Goal: Task Accomplishment & Management: Use online tool/utility

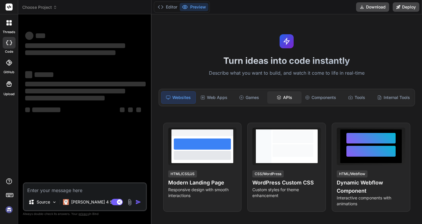
type textarea "x"
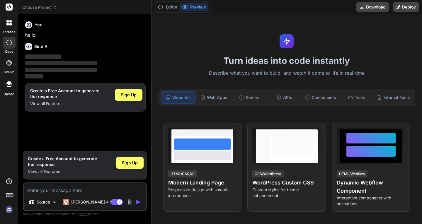
drag, startPoint x: 275, startPoint y: 90, endPoint x: 166, endPoint y: 43, distance: 118.8
click at [166, 43] on div "Turn ideas into code instantly Describe what you want to build, and watch it co…" at bounding box center [287, 119] width 271 height 210
click at [127, 92] on span "Sign Up" at bounding box center [129, 95] width 16 height 6
click at [128, 92] on div "Sign Up" at bounding box center [129, 95] width 28 height 12
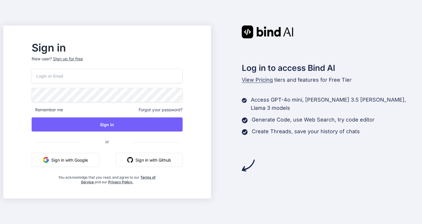
click at [87, 75] on input "email" at bounding box center [107, 76] width 151 height 14
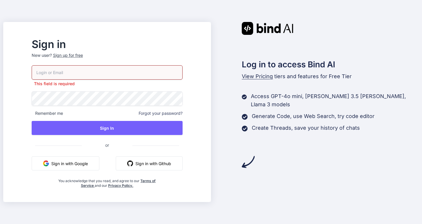
click at [231, 177] on div "Log in to access Bind AI View Pricing tiers and features for Free Tier Access G…" at bounding box center [315, 112] width 208 height 180
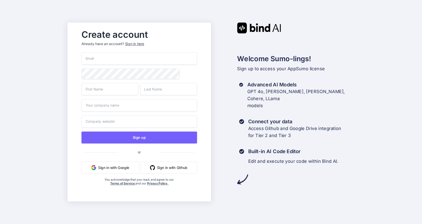
click at [112, 57] on input "email" at bounding box center [140, 59] width 116 height 12
type input "ta1chc@gmail.com"
type input "Sant"
type input "Yeresyan"
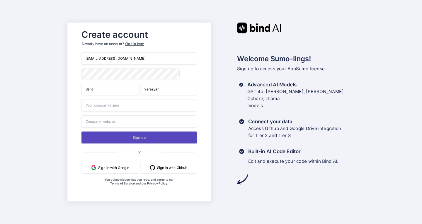
click at [141, 138] on button "Sign up" at bounding box center [140, 138] width 116 height 12
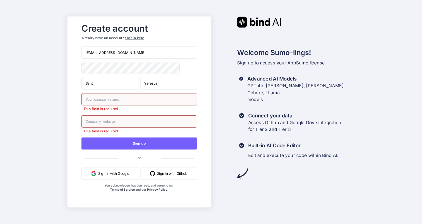
click at [115, 98] on input "text" at bounding box center [140, 99] width 116 height 12
type input "Diva İplik"
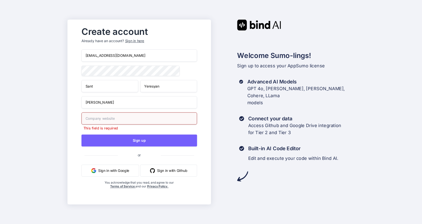
click at [116, 121] on input "text" at bounding box center [140, 119] width 116 height 12
type input "https://divaiplik.com"
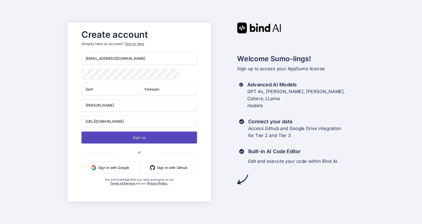
click at [140, 139] on button "Sign up" at bounding box center [140, 138] width 116 height 12
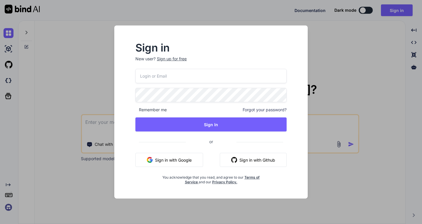
click at [166, 75] on input "email" at bounding box center [211, 76] width 151 height 14
type input "[EMAIL_ADDRESS][DOMAIN_NAME]"
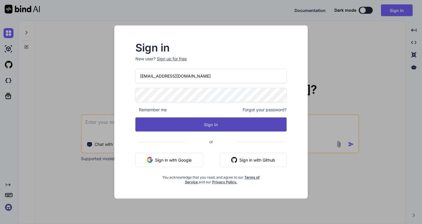
click at [208, 124] on button "Sign In" at bounding box center [211, 125] width 151 height 14
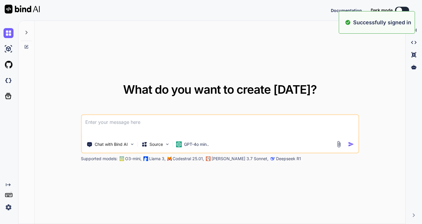
type textarea "x"
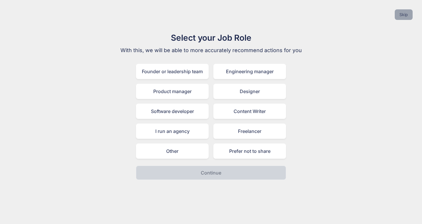
click at [406, 16] on button "Skip" at bounding box center [404, 14] width 18 height 11
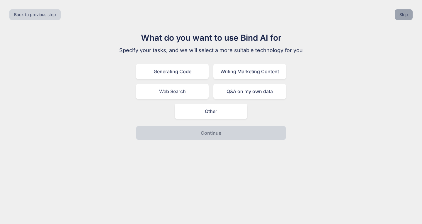
click at [402, 15] on button "Skip" at bounding box center [404, 14] width 18 height 11
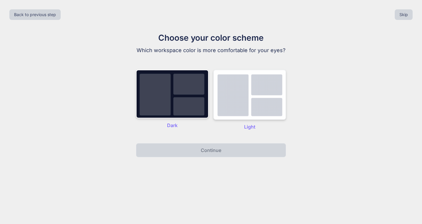
click at [265, 90] on img at bounding box center [250, 95] width 73 height 50
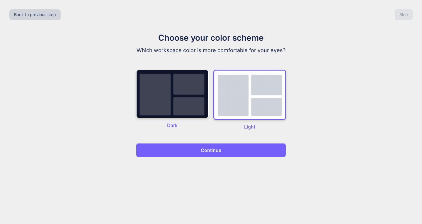
click at [214, 148] on p "Continue" at bounding box center [211, 150] width 21 height 7
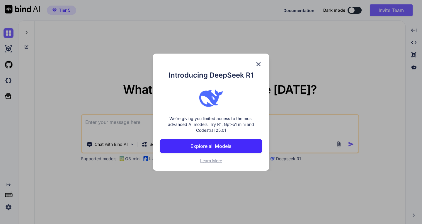
click at [259, 64] on img at bounding box center [258, 64] width 7 height 7
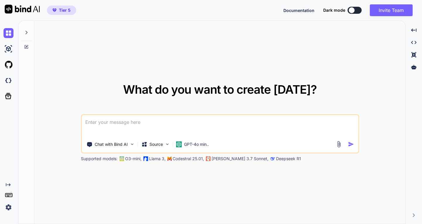
click at [9, 205] on img at bounding box center [9, 208] width 10 height 10
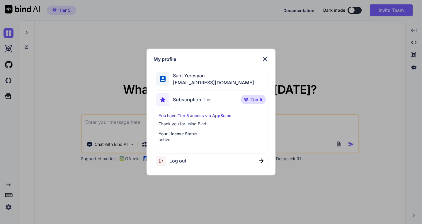
click at [208, 118] on p "You have Tier 5 access via AppSumo" at bounding box center [211, 116] width 105 height 6
click at [266, 59] on img at bounding box center [265, 59] width 7 height 7
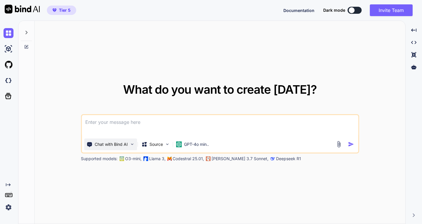
click at [107, 142] on p "Chat with Bind AI" at bounding box center [111, 145] width 33 height 6
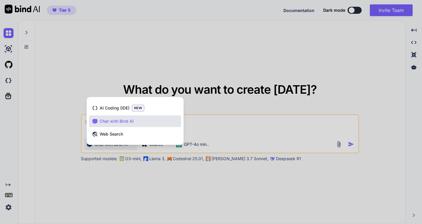
click at [109, 120] on span "Chat with Bind AI" at bounding box center [117, 122] width 34 height 6
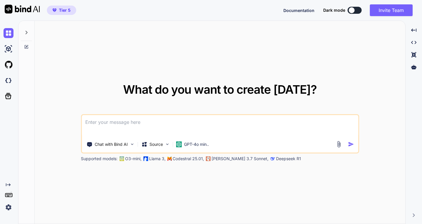
click at [113, 123] on textarea at bounding box center [220, 126] width 277 height 22
click at [136, 121] on textarea at bounding box center [220, 126] width 277 height 22
paste textarea "[DOMAIN_NAME] internet sitem üzerinden bazı kategorilerdeki ürünlere ait satışl…"
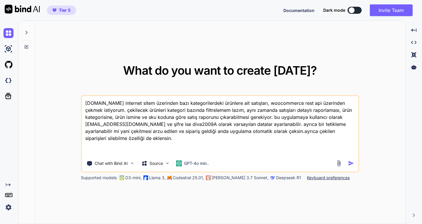
click at [116, 136] on textarea "[DOMAIN_NAME] internet sitem üzerinden bazı kategorilerdeki ürünlere ait satışl…" at bounding box center [220, 126] width 277 height 60
type textarea "outletyarn.com internet sitem üzerinden bazı kategorilerdeki ürünlere ait satış…"
click at [353, 163] on img "button" at bounding box center [351, 163] width 6 height 6
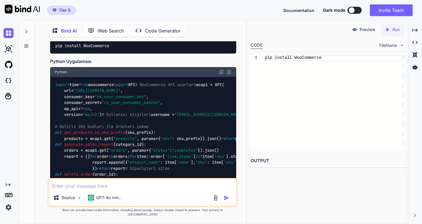
scroll to position [163, 0]
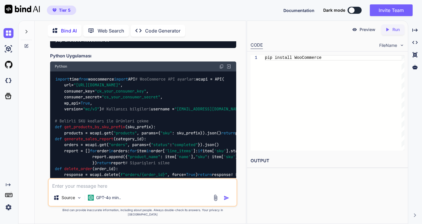
click at [366, 30] on p "Preview" at bounding box center [368, 30] width 16 height 6
click at [396, 32] on p "Run" at bounding box center [396, 30] width 7 height 6
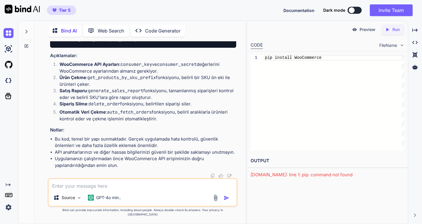
scroll to position [545, 0]
click at [128, 190] on textarea at bounding box center [143, 184] width 188 height 11
type textarea "b"
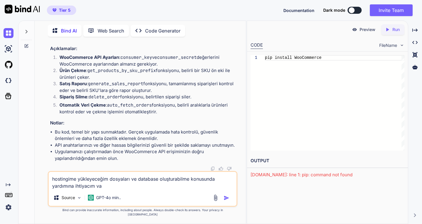
type textarea "hostingime yükleyeceğim dosyaları ve database oluşturabilme konusunda yardımına…"
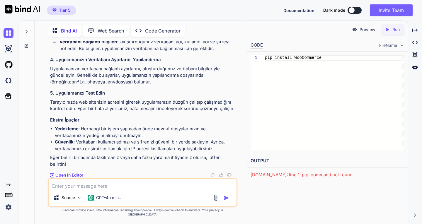
scroll to position [936, 0]
click at [8, 46] on img at bounding box center [9, 49] width 10 height 10
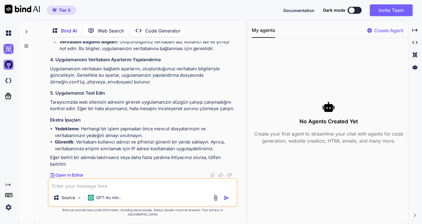
click at [7, 67] on img at bounding box center [9, 65] width 10 height 10
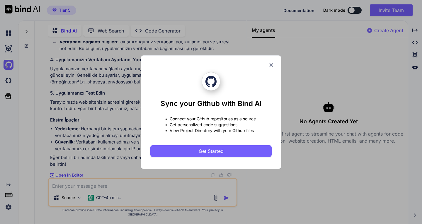
click at [271, 65] on icon at bounding box center [272, 65] width 4 height 4
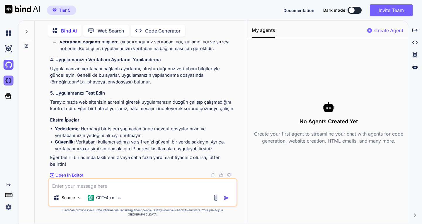
click at [9, 80] on img at bounding box center [9, 81] width 10 height 10
click at [8, 94] on icon at bounding box center [8, 96] width 6 height 6
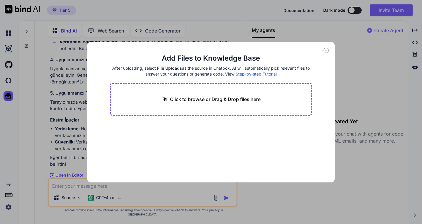
click at [326, 49] on icon at bounding box center [326, 50] width 5 height 5
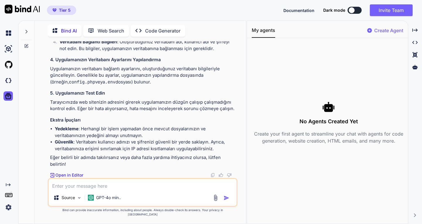
scroll to position [948, 0]
click at [69, 178] on p "Open in Editor" at bounding box center [69, 176] width 28 height 6
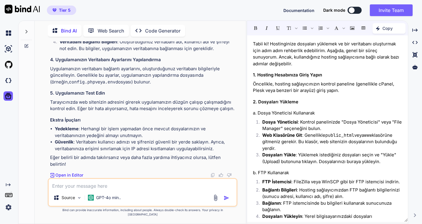
click at [69, 178] on p "Open in Editor" at bounding box center [69, 176] width 28 height 6
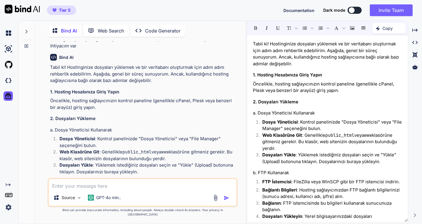
scroll to position [508, 0]
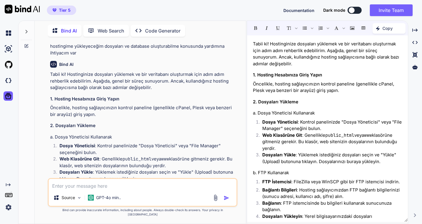
click at [146, 29] on p "Code Generator" at bounding box center [162, 30] width 35 height 7
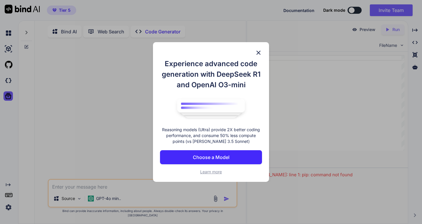
click at [259, 51] on img at bounding box center [258, 52] width 7 height 7
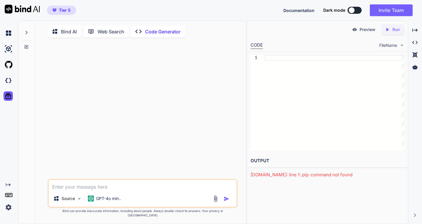
click at [115, 30] on p "Web Search" at bounding box center [111, 31] width 27 height 7
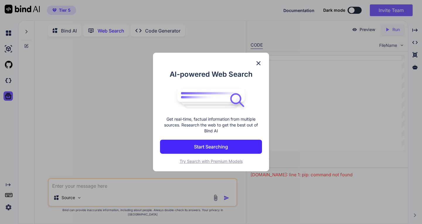
click at [258, 62] on img at bounding box center [258, 63] width 7 height 7
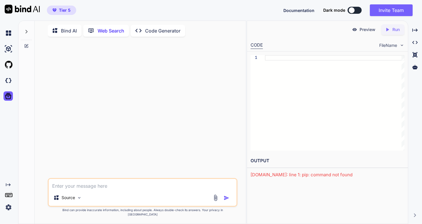
click at [64, 28] on p "Bind AI" at bounding box center [69, 30] width 16 height 7
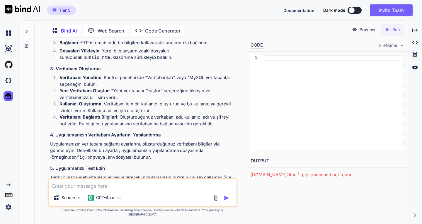
scroll to position [686, 0]
click at [414, 67] on icon at bounding box center [415, 67] width 5 height 4
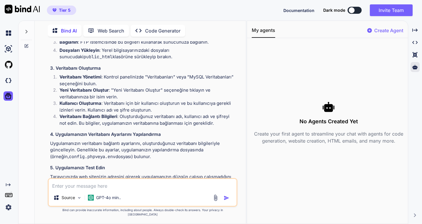
click at [393, 29] on p "Create Agent" at bounding box center [389, 30] width 29 height 7
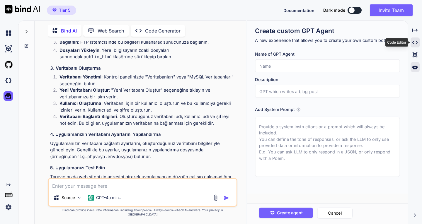
click at [419, 38] on div "Created with Pixso." at bounding box center [415, 43] width 9 height 10
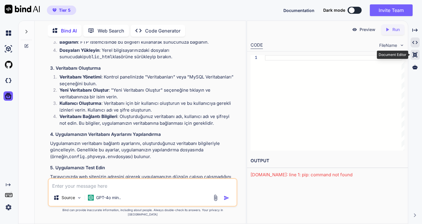
click at [416, 32] on icon at bounding box center [415, 29] width 5 height 3
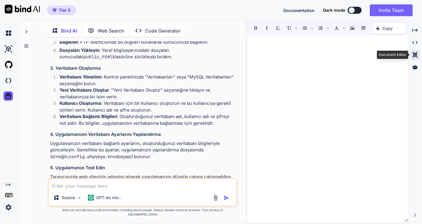
click at [416, 53] on icon at bounding box center [415, 54] width 5 height 5
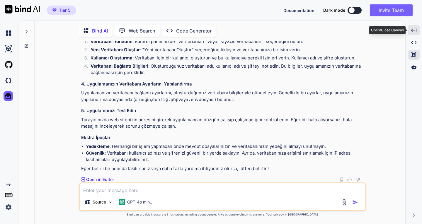
click at [414, 30] on icon "Created with Pixso." at bounding box center [414, 30] width 5 height 5
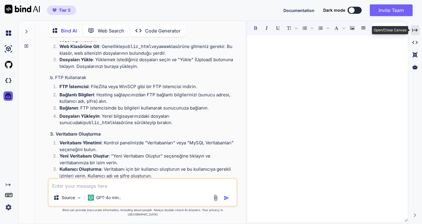
scroll to position [686, 0]
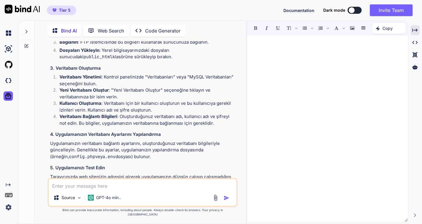
click at [109, 190] on textarea at bounding box center [143, 184] width 188 height 11
type textarea "senin oluşturduğun dosyalar nerede ?"
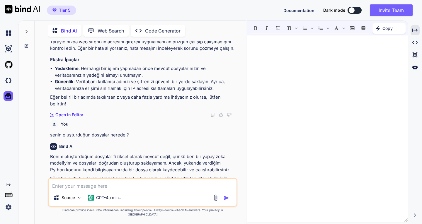
scroll to position [826, 0]
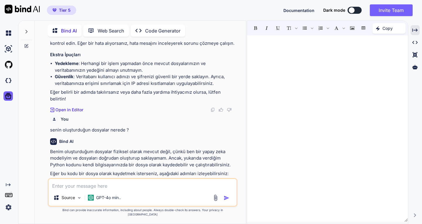
click at [137, 190] on textarea at bounding box center [143, 184] width 188 height 11
type textarea "ftp ile yükleyeceğim dosyalar nerede"
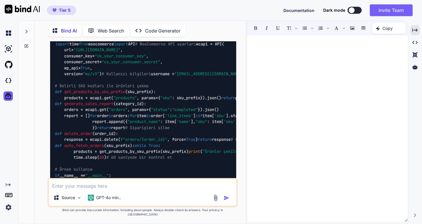
scroll to position [228, 0]
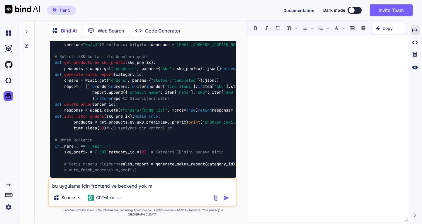
type textarea "bu uygulama için frontend ve beckend yok mu"
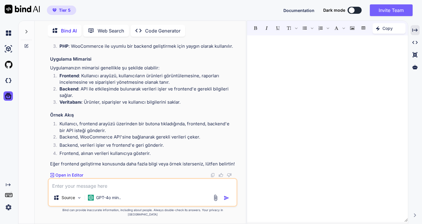
scroll to position [1631, 0]
click at [133, 190] on textarea at bounding box center [143, 184] width 188 height 11
type textarea "benim için frontend de oluştur"
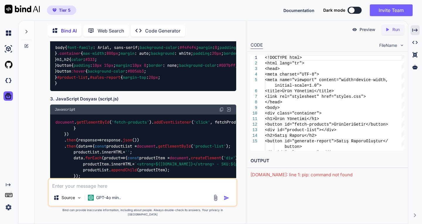
scroll to position [1810, 0]
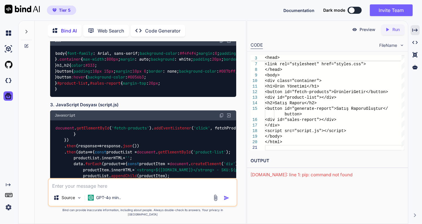
click at [361, 31] on p "Preview" at bounding box center [368, 30] width 16 height 6
click at [398, 31] on p "Run" at bounding box center [396, 30] width 7 height 6
click at [298, 175] on link "https://app.onecompiler.com/43vhbq22g_43vhy7q6f" at bounding box center [275, 175] width 48 height 6
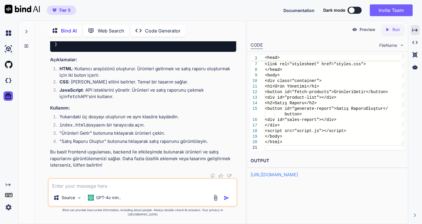
scroll to position [2221, 0]
click at [113, 201] on p "GPT-4o min.." at bounding box center [108, 198] width 25 height 6
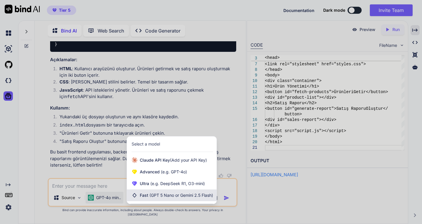
click at [155, 198] on span "(GPT 5 Nano or Gemini 2.5 Flash)" at bounding box center [182, 195] width 64 height 5
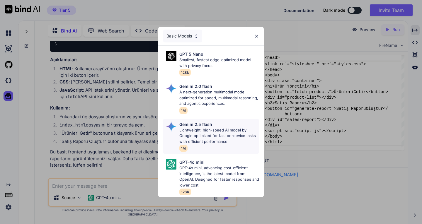
click at [211, 132] on p "Lightweight, high-speed AI model by Google optimized for fast on-device tasks w…" at bounding box center [220, 136] width 80 height 17
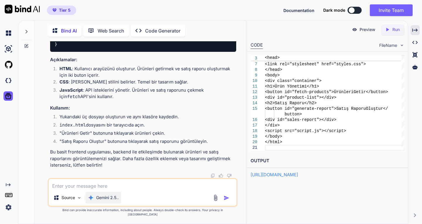
click at [106, 201] on p "Gemini 2.5.." at bounding box center [107, 198] width 23 height 6
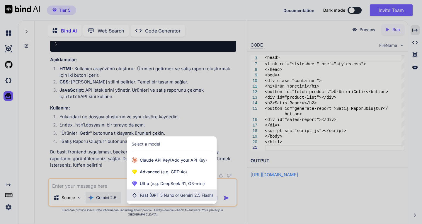
click at [153, 198] on span "(GPT 5 Nano or Gemini 2.5 Flash)" at bounding box center [182, 195] width 64 height 5
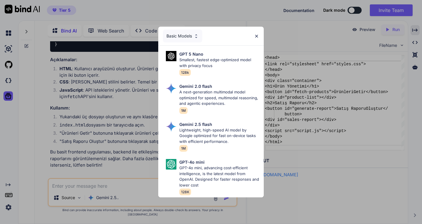
click at [154, 204] on div "Basic Models GPT 5 Nano Smallest, fastest edge-optimized model with privacy foc…" at bounding box center [211, 112] width 422 height 224
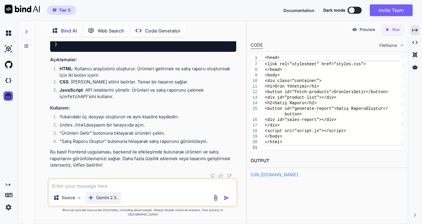
click at [107, 199] on div "Gemini 2.5.." at bounding box center [103, 198] width 35 height 12
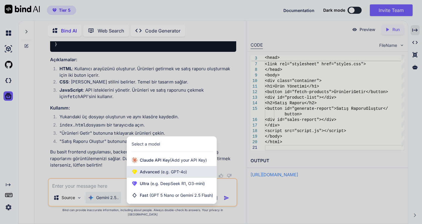
click at [151, 175] on span "Advanced (e.g. GPT-4o)" at bounding box center [163, 172] width 47 height 6
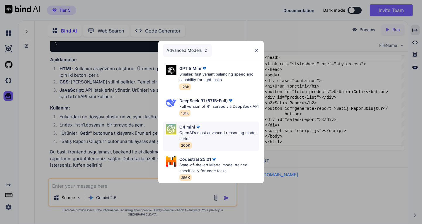
click at [212, 134] on p "OpenAI's most advanced reasoning model series" at bounding box center [220, 135] width 80 height 11
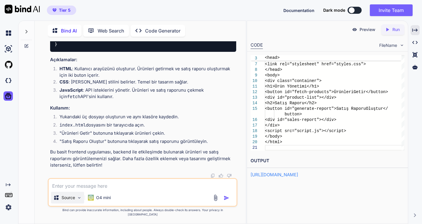
click at [69, 199] on div "Source" at bounding box center [67, 198] width 33 height 12
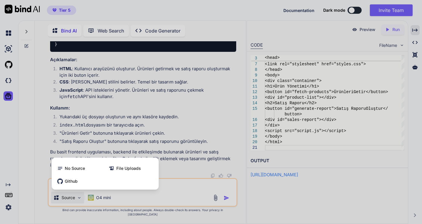
click at [125, 172] on span "File Uploads" at bounding box center [128, 169] width 25 height 6
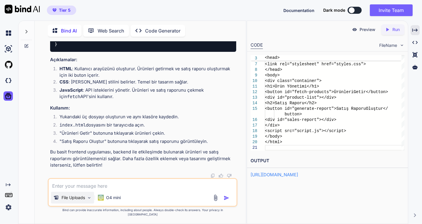
click at [69, 201] on p "File Uploads" at bounding box center [73, 198] width 23 height 6
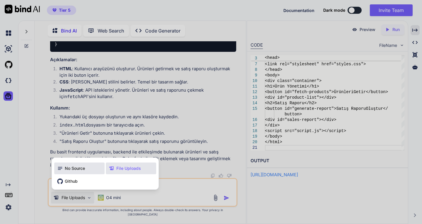
click at [75, 172] on span "No Source" at bounding box center [75, 169] width 20 height 6
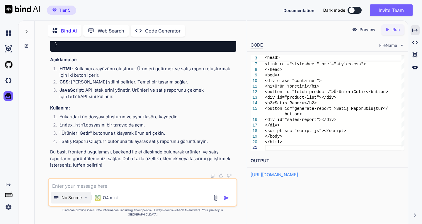
click at [69, 201] on p "No Source" at bounding box center [72, 198] width 20 height 6
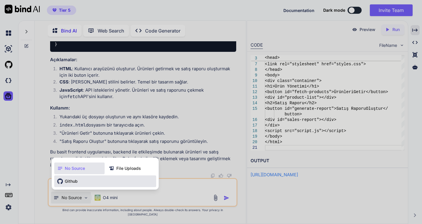
click at [70, 184] on span "Github" at bounding box center [71, 182] width 13 height 6
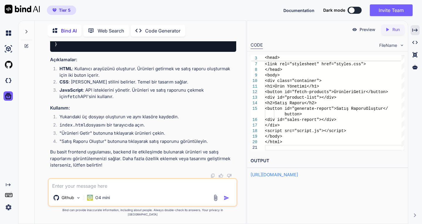
click at [73, 206] on div "Github" at bounding box center [66, 199] width 35 height 14
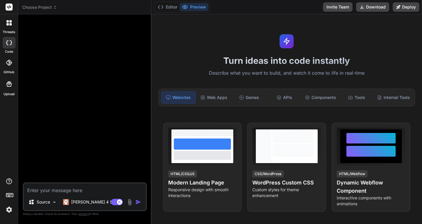
type textarea "x"
click at [10, 24] on icon at bounding box center [10, 24] width 2 height 2
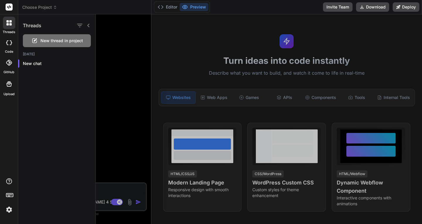
click at [10, 24] on icon at bounding box center [10, 24] width 2 height 2
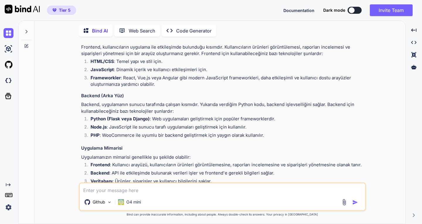
scroll to position [912, 0]
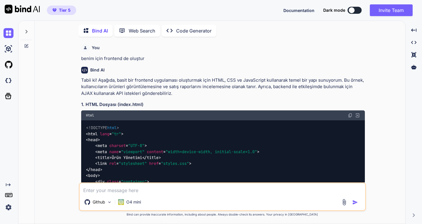
click at [94, 29] on p "Bind AI" at bounding box center [100, 30] width 16 height 7
click at [94, 28] on p "Bind AI" at bounding box center [100, 30] width 16 height 7
click at [180, 28] on p "Code Generator" at bounding box center [193, 30] width 35 height 7
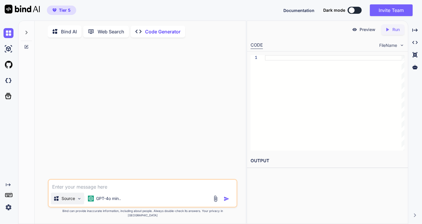
click at [64, 202] on p "Source" at bounding box center [68, 199] width 13 height 6
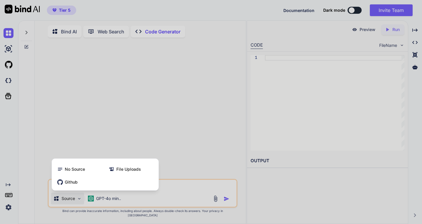
click at [65, 134] on div at bounding box center [211, 112] width 422 height 224
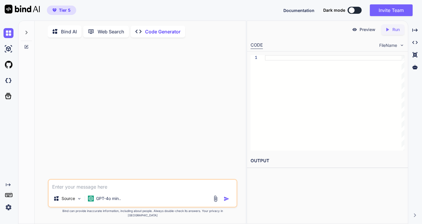
click at [64, 31] on p "Bind AI" at bounding box center [69, 31] width 16 height 7
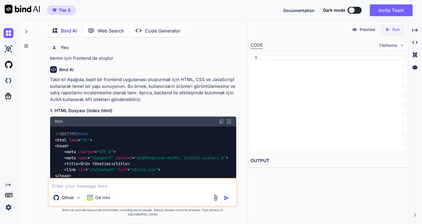
scroll to position [1086, 0]
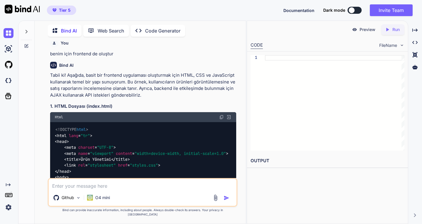
click at [92, 190] on textarea at bounding box center [143, 184] width 188 height 11
type textarea "x"
type textarea "b"
type textarea "x"
type textarea "ba"
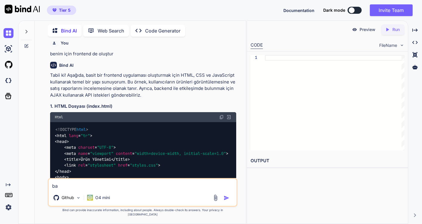
type textarea "x"
type textarea "ban"
type textarea "x"
type textarea "bana"
type textarea "x"
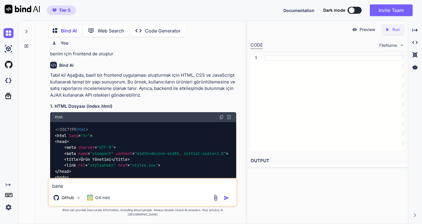
type textarea "bana"
type textarea "x"
type textarea "bana r"
type textarea "x"
type textarea "bana re"
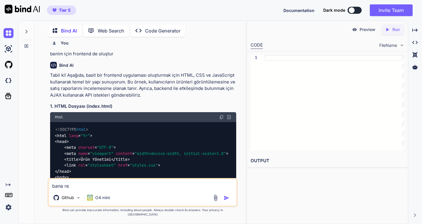
type textarea "x"
type textarea "bana rea"
type textarea "x"
type textarea "bana reac"
type textarea "x"
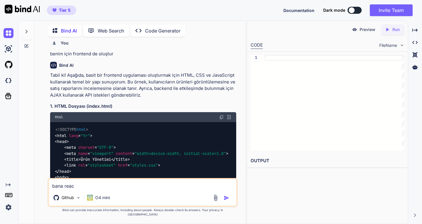
type textarea "bana react"
type textarea "x"
type textarea "bana react"
type textarea "x"
type textarea "bana react t"
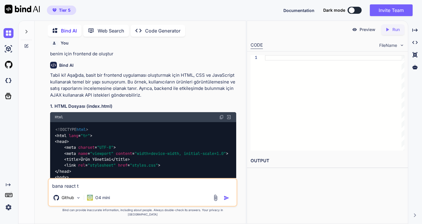
type textarea "x"
type textarea "bana react ta"
type textarea "x"
type textarea "bana react ta"
type textarea "x"
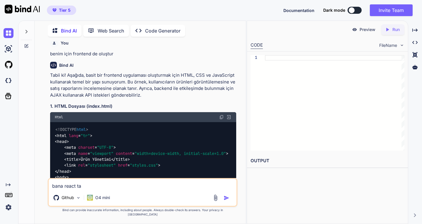
type textarea "bana react ta y"
type textarea "x"
type textarea "bana react ta ya"
type textarea "x"
type textarea "bana react ta yaz"
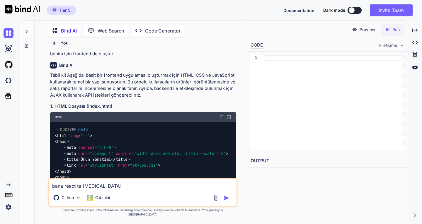
type textarea "x"
type textarea "bana react ta yaza"
type textarea "x"
type textarea "bana react ta yazab"
type textarea "x"
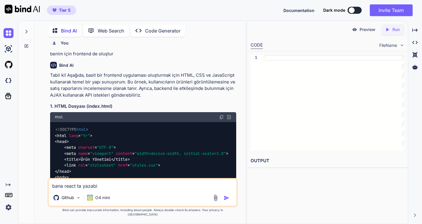
type textarea "bana react ta yazabil"
type textarea "x"
type textarea "bana react ta yazabili"
type textarea "x"
type textarea "bana react ta yazabilir"
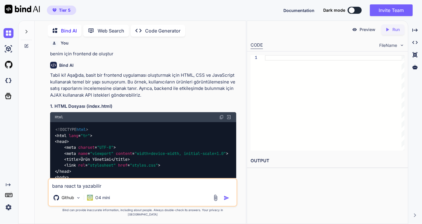
type textarea "x"
type textarea "bana react ta yazabilir"
type textarea "x"
type textarea "bana react ta yazabilir m"
type textarea "x"
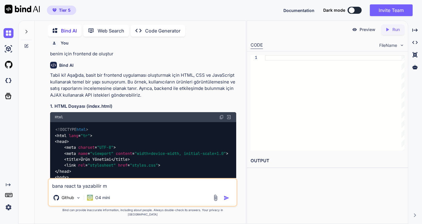
type textarea "bana react ta yazabilir mi"
type textarea "x"
type textarea "bana react ta yazabilir misi"
type textarea "x"
type textarea "bana react ta yazabilir misin"
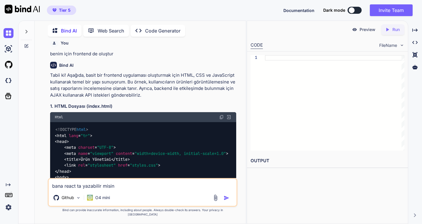
type textarea "x"
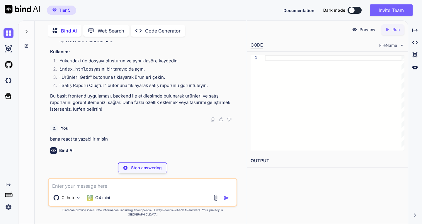
scroll to position [1919, 0]
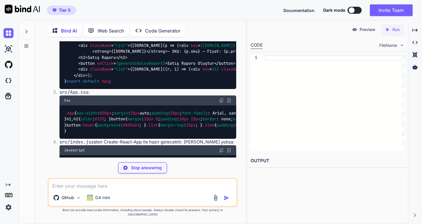
type textarea "x"
type textarea "// .env REACT_APP_WC_BASE_URL=https://outletyarn.com/wp-json/wc/v3 REACT_APP_WC…"
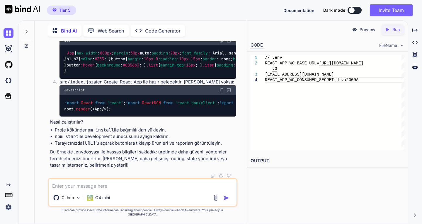
scroll to position [2037, 0]
click at [6, 65] on img at bounding box center [9, 65] width 10 height 10
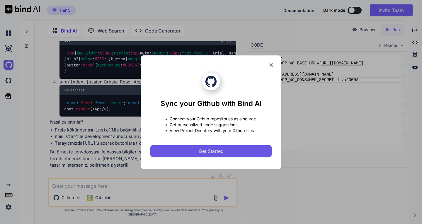
click at [218, 152] on span "Get Started" at bounding box center [211, 151] width 25 height 7
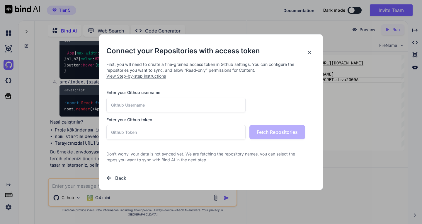
click at [310, 52] on icon at bounding box center [310, 52] width 4 height 4
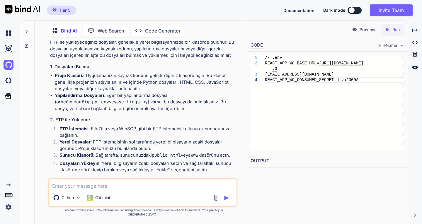
scroll to position [570, 0]
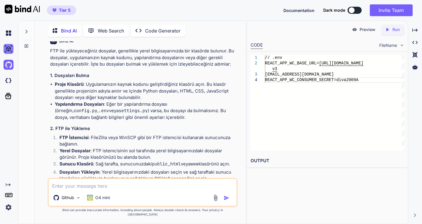
click at [7, 50] on img at bounding box center [9, 49] width 10 height 10
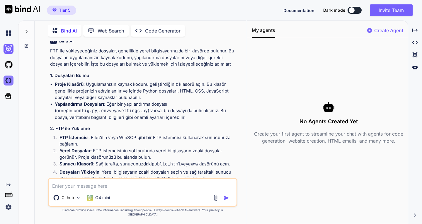
click at [8, 82] on img at bounding box center [9, 81] width 10 height 10
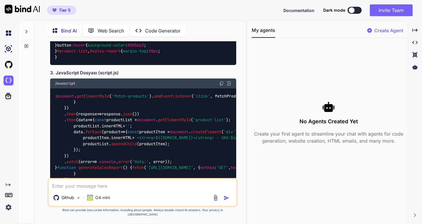
scroll to position [1350, 0]
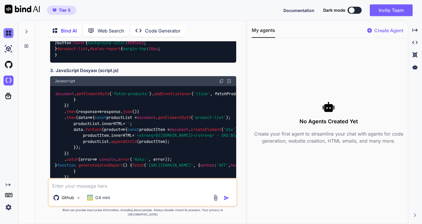
click at [10, 35] on img at bounding box center [9, 33] width 10 height 10
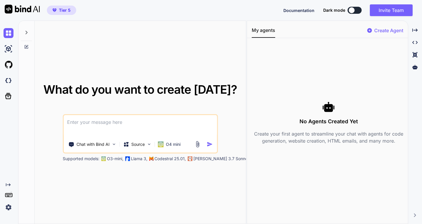
click at [111, 120] on textarea at bounding box center [140, 126] width 153 height 22
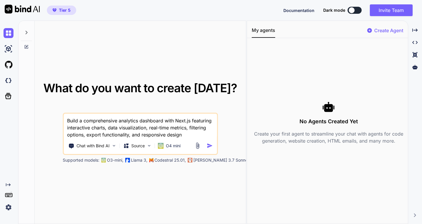
type textarea "Build a comprehensive analytics dashboard with Next.js featuring interactive ch…"
click at [209, 146] on img "button" at bounding box center [210, 146] width 6 height 6
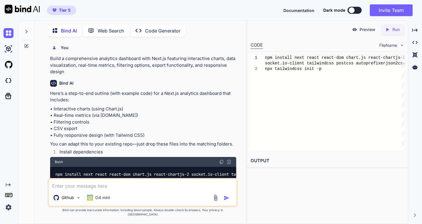
click at [63, 28] on p "Bind AI" at bounding box center [69, 30] width 16 height 7
click at [7, 195] on icon at bounding box center [9, 195] width 8 height 8
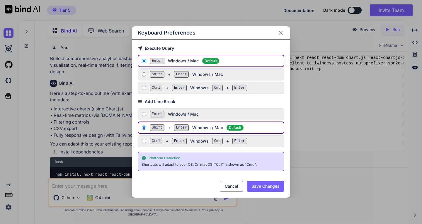
click at [7, 195] on div "Keyboard Preferences Execute Query Enter Windows / Mac Default Shift + Enter Wi…" at bounding box center [211, 112] width 422 height 224
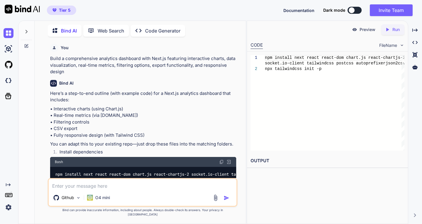
click at [8, 207] on img at bounding box center [9, 208] width 10 height 10
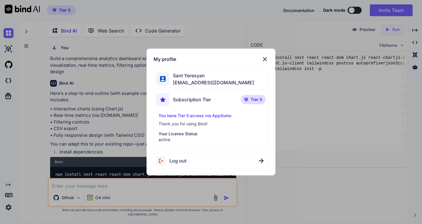
click at [8, 207] on div "My profile Sant Yeresyan ta1chc@gmail.com Subscription Tier Tier 5 You have Tie…" at bounding box center [211, 112] width 422 height 224
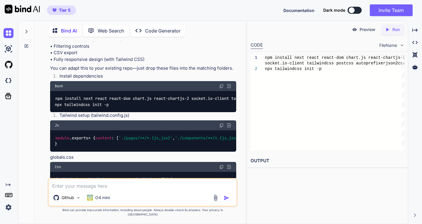
scroll to position [117, 0]
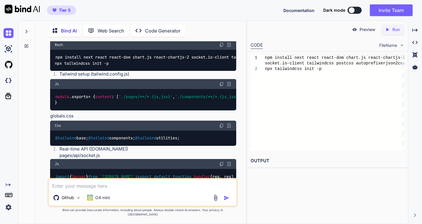
click at [106, 190] on textarea at bounding box center [143, 184] width 188 height 11
paste textarea "Build a comprehensive analytics dashboard with Next.js featuring interactive ch…"
type textarea "Build a comprehensive analytics dashboard with Next.js featuring interactive ch…"
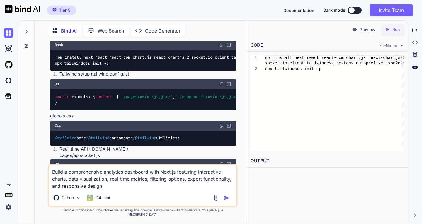
drag, startPoint x: 116, startPoint y: 192, endPoint x: 44, endPoint y: 174, distance: 74.5
click at [44, 174] on div "You Build a comprehensive analytics dashboard with Next.js featuring interactiv…" at bounding box center [142, 132] width 207 height 183
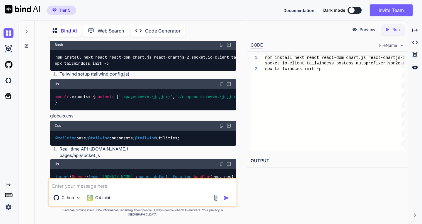
scroll to position [147, 0]
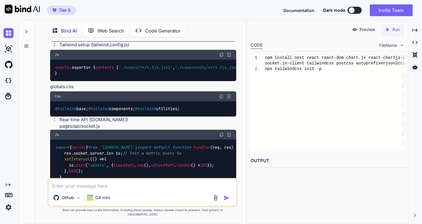
click at [92, 188] on textarea at bounding box center [143, 184] width 188 height 11
paste textarea "outletyarn.com internet sitem üzerinden bazı kategorilerdeki ürünlere ait satış…"
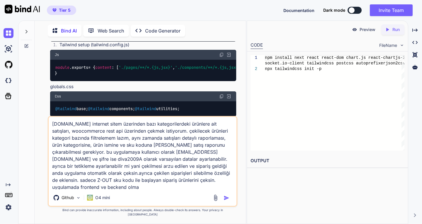
scroll to position [0, 0]
type textarea "outletyarn.com internet sitem üzerinden bazı kategorilerdeki ürünlere ait satış…"
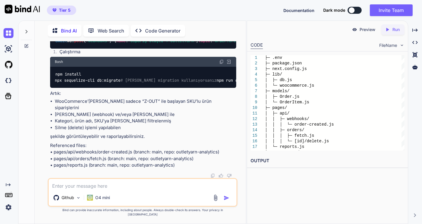
scroll to position [2828, 0]
click at [104, 189] on textarea at bounding box center [143, 184] width 188 height 11
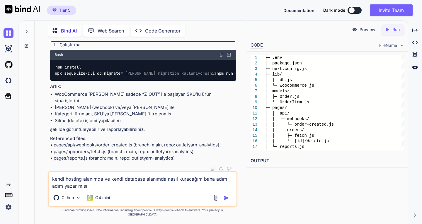
type textarea "kendi hosting alanımda ve kendi database alanımda nasıl kuracağım bana adım adı…"
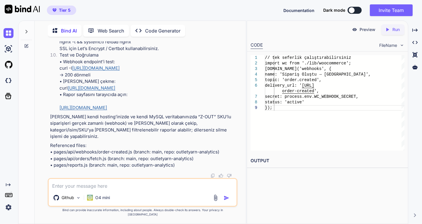
scroll to position [3582, 0]
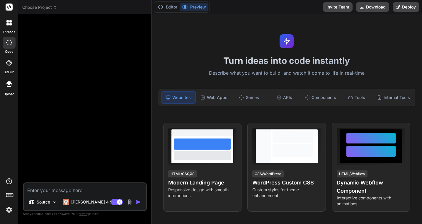
click at [52, 29] on div at bounding box center [85, 101] width 123 height 164
click at [212, 97] on div "Web Apps" at bounding box center [214, 98] width 34 height 12
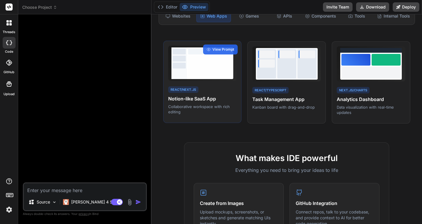
scroll to position [88, 0]
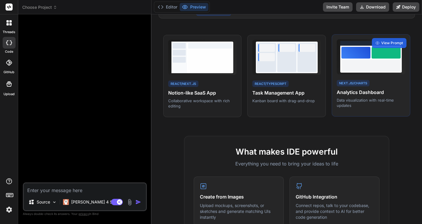
click at [359, 62] on div at bounding box center [371, 66] width 59 height 12
click at [362, 92] on h4 "Analytics Dashboard" at bounding box center [371, 92] width 69 height 7
click at [382, 40] on span "View Prompt" at bounding box center [393, 42] width 22 height 5
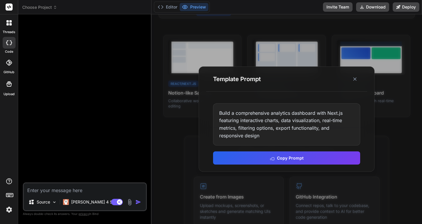
click at [291, 113] on div "Build a comprehensive analytics dashboard with Next.js featuring interactive ch…" at bounding box center [286, 125] width 147 height 42
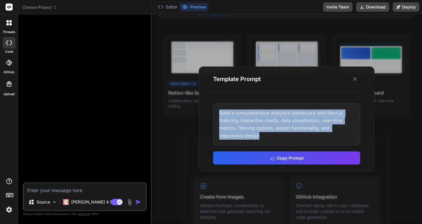
drag, startPoint x: 279, startPoint y: 133, endPoint x: 218, endPoint y: 116, distance: 63.5
click at [218, 116] on div "Build a comprehensive analytics dashboard with Next.js featuring interactive ch…" at bounding box center [286, 125] width 147 height 42
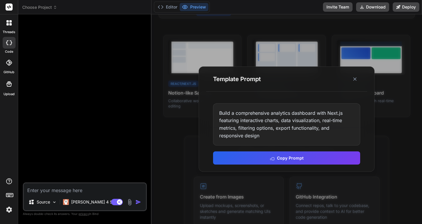
click at [179, 124] on div at bounding box center [287, 119] width 271 height 210
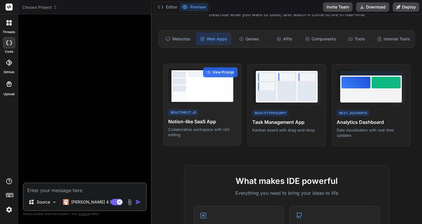
scroll to position [29, 0]
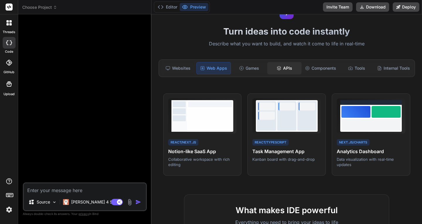
click at [284, 67] on div "APIs" at bounding box center [285, 68] width 34 height 12
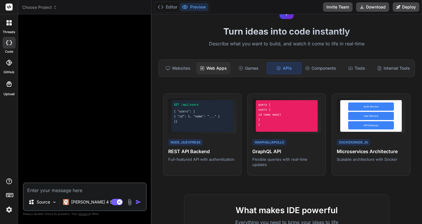
click at [215, 68] on div "Web Apps" at bounding box center [214, 68] width 34 height 12
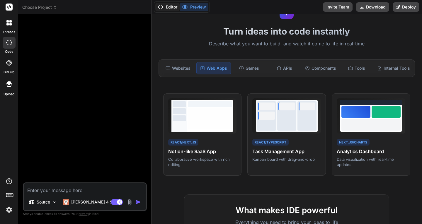
click at [168, 5] on button "Editor" at bounding box center [167, 7] width 24 height 8
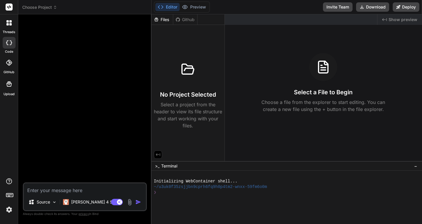
click at [94, 65] on div at bounding box center [85, 101] width 123 height 164
click at [261, 32] on div "Created with Pixso. Show preview Select a File to Begin Choose a file from the …" at bounding box center [323, 87] width 197 height 147
click at [199, 45] on div "No Project Selected Select a project from the header to view its file structure…" at bounding box center [188, 78] width 73 height 107
click at [241, 18] on div at bounding box center [301, 19] width 153 height 11
click at [193, 36] on div "No Project Selected Select a project from the header to view its file structure…" at bounding box center [188, 78] width 73 height 107
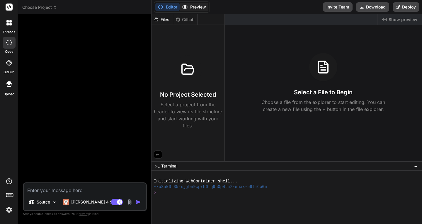
click at [194, 6] on button "Preview" at bounding box center [194, 7] width 29 height 8
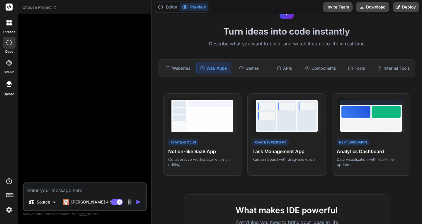
click at [7, 21] on icon at bounding box center [7, 21] width 2 height 2
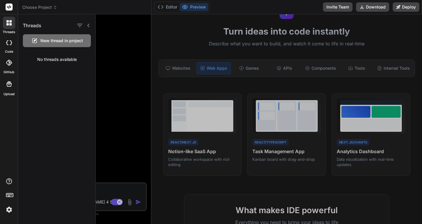
click at [9, 41] on icon at bounding box center [9, 42] width 6 height 5
type textarea "x"
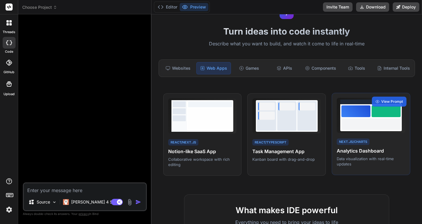
click at [367, 121] on div at bounding box center [371, 125] width 59 height 12
click at [382, 103] on span "View Prompt" at bounding box center [393, 101] width 22 height 5
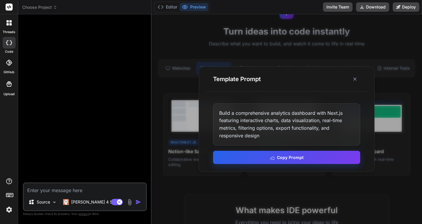
click at [300, 157] on button "Copy Prompt" at bounding box center [286, 157] width 147 height 13
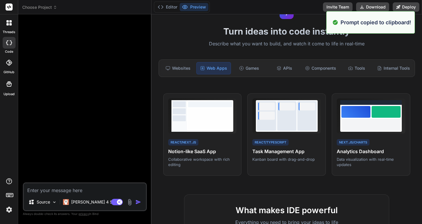
scroll to position [147, 0]
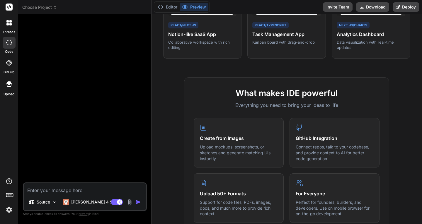
click at [66, 66] on div at bounding box center [85, 101] width 123 height 164
click at [36, 10] on span "Choose Project" at bounding box center [39, 7] width 35 height 6
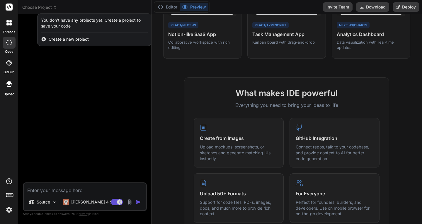
click at [63, 38] on span "Create a new project" at bounding box center [69, 39] width 40 height 6
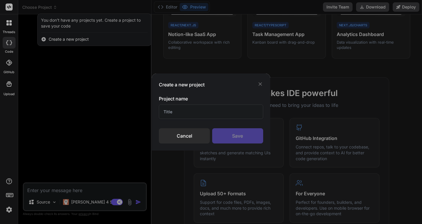
click at [187, 111] on input "text" at bounding box center [211, 112] width 104 height 14
type input "ggg"
click at [234, 136] on div "Save" at bounding box center [237, 135] width 51 height 15
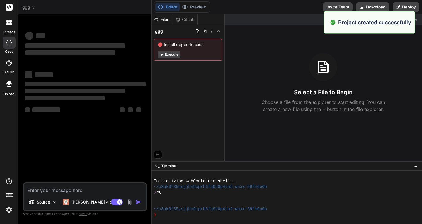
type textarea "x"
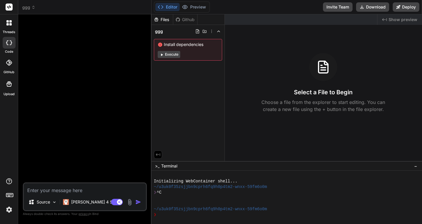
click at [70, 40] on div at bounding box center [85, 101] width 123 height 164
click at [185, 179] on div "Initializing WebContainer shell... ~/u3uk0f35zsjjbn9cprh6fq9h0p4tm2-wnxx-59fm6o…" at bounding box center [284, 195] width 261 height 45
click at [256, 78] on div "Select a File to Begin Choose a file from the explorer to start editing. You ca…" at bounding box center [323, 83] width 197 height 60
click at [9, 9] on rect at bounding box center [9, 7] width 7 height 7
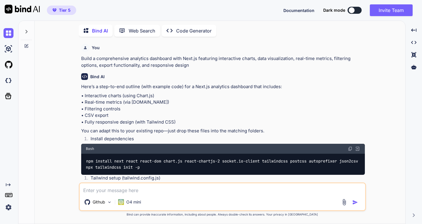
click at [175, 31] on icon "Created with Pixso." at bounding box center [172, 31] width 10 height 6
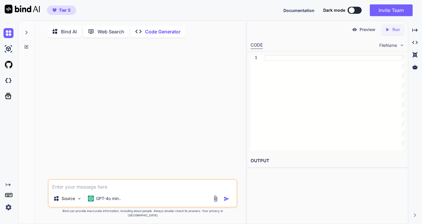
click at [124, 191] on textarea at bounding box center [143, 185] width 188 height 11
type textarea "x"
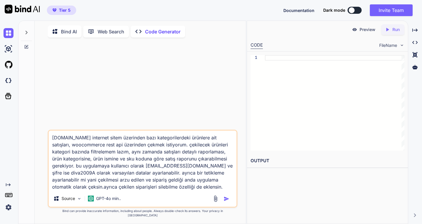
type textarea "[DOMAIN_NAME] internet sitem üzerinden bazı kategorilerdeki ürünlere ait satışl…"
click at [226, 202] on img "button" at bounding box center [227, 199] width 6 height 6
type textarea "x"
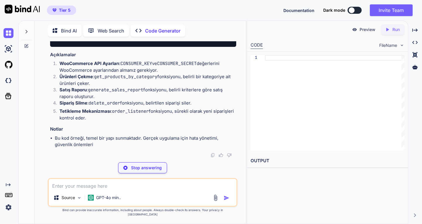
scroll to position [619, 0]
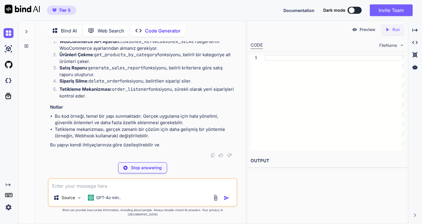
type textarea "x"
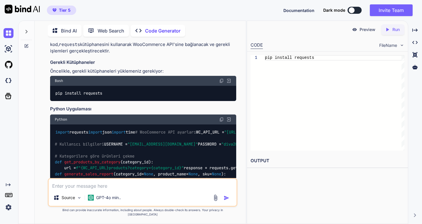
scroll to position [147, 0]
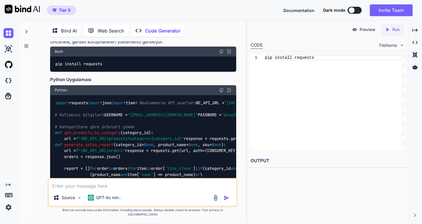
click at [229, 92] on img at bounding box center [228, 90] width 5 height 5
type textarea "order_id_to_delete = 456 # Silinecek sipariş ID'sini buraya girin status_code =…"
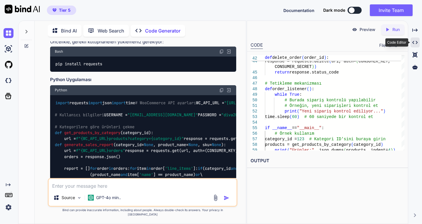
click at [415, 43] on icon "Created with Pixso." at bounding box center [415, 42] width 5 height 5
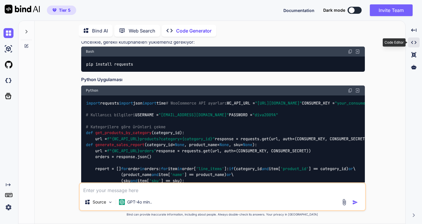
click at [415, 43] on icon "Created with Pixso." at bounding box center [414, 42] width 5 height 5
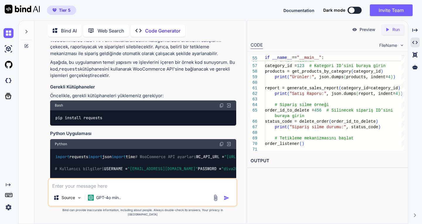
scroll to position [0, 0]
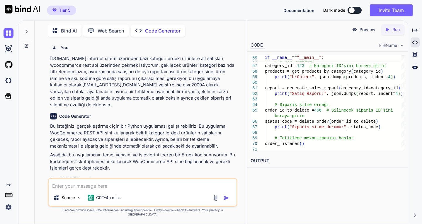
click at [134, 184] on textarea at bounding box center [143, 184] width 188 height 11
type textarea "x"
type textarea "d"
type textarea "x"
type textarea "da"
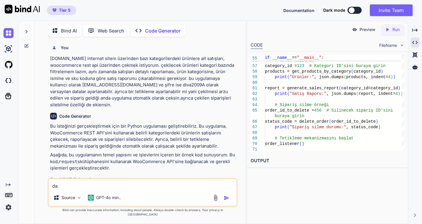
type textarea "x"
type textarea "dat"
type textarea "x"
type textarea "data"
type textarea "x"
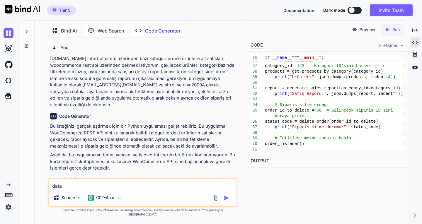
type textarea "datab"
type textarea "x"
type textarea "databa"
type textarea "x"
type textarea "databas"
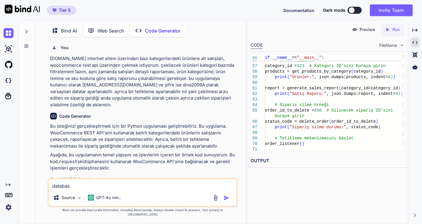
type textarea "x"
type textarea "database"
type textarea "x"
type textarea "database"
type textarea "x"
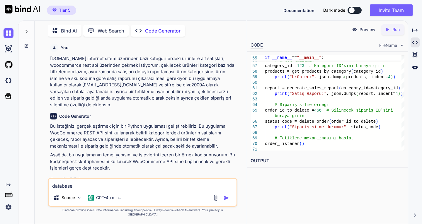
type textarea "database s"
type textarea "x"
type textarea "database sq"
type textarea "x"
type textarea "database sql"
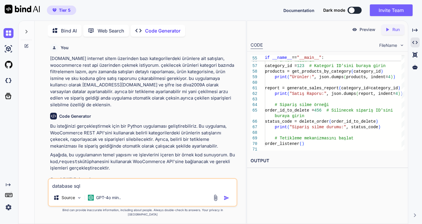
type textarea "x"
type textarea "database sql s"
type textarea "x"
type textarea "database sql so"
type textarea "x"
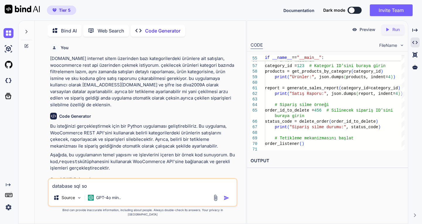
type textarea "database sql sor"
type textarea "x"
type textarea "database sql sorg"
type textarea "x"
type textarea "database sql sorgu"
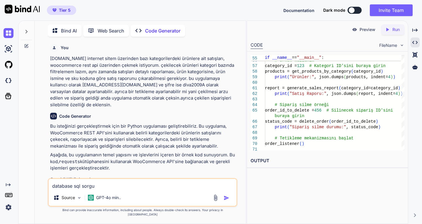
type textarea "x"
type textarea "database sql sorgus"
type textarea "x"
type textarea "database sql sorgusu"
type textarea "x"
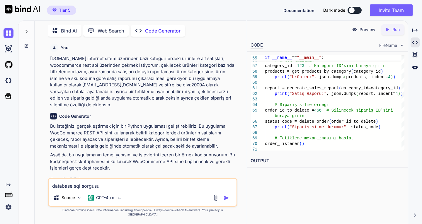
type textarea "database sql sorgusu"
type textarea "x"
type textarea "database sql sorgusu n"
type textarea "x"
type textarea "database sql sorgusu na"
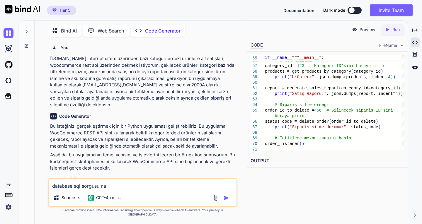
type textarea "x"
type textarea "database sql sorgusu nas"
type textarea "x"
type textarea "database sql sorgusu nası"
type textarea "x"
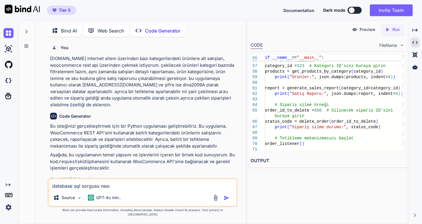
type textarea "database sql sorgusu nasıl"
type textarea "x"
type textarea "database sql sorgusu nasıl"
type textarea "x"
type textarea "database sql sorgusu nasıl o"
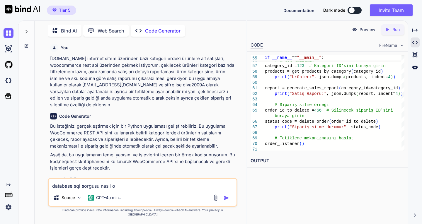
type textarea "x"
type textarea "database sql sorgusu nasıl ol"
type textarea "x"
type textarea "database sql sorgusu nasıl ola"
type textarea "x"
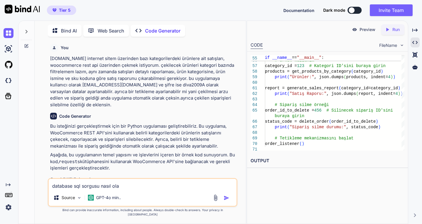
type textarea "database sql sorgusu nasıl olac"
type textarea "x"
type textarea "database sql sorgusu nasıl olaca"
type textarea "x"
type textarea "database sql sorgusu nasıl olacak"
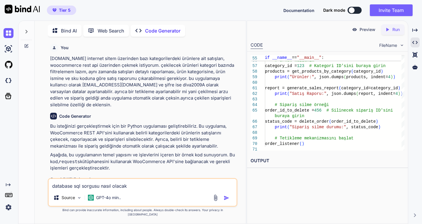
type textarea "x"
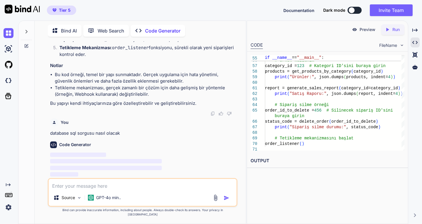
scroll to position [683, 0]
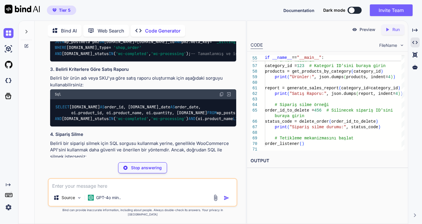
type textarea "x"
type textarea "AND p.post_status = 'publish' AND t.slug = 'kategori-slug'; -- Burada kategori …"
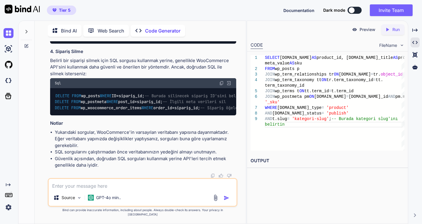
scroll to position [850, 0]
click at [301, 11] on span "Documentation" at bounding box center [299, 10] width 31 height 5
click at [106, 189] on textarea at bounding box center [143, 184] width 188 height 11
type textarea "sen dosyaları oluşturabiliyor musun bende indirip hostinge yükleyeyim"
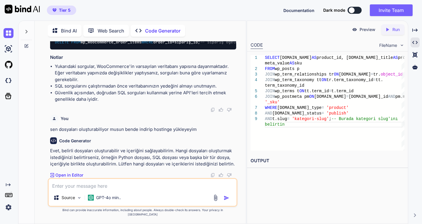
scroll to position [1180, 0]
click at [114, 190] on textarea at bounding box center [143, 184] width 188 height 11
type textarea "python dosyalarını"
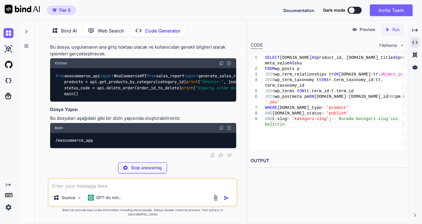
scroll to position [1258, 0]
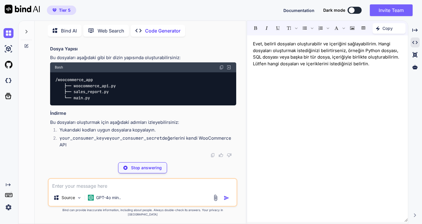
scroll to position [1375, 0]
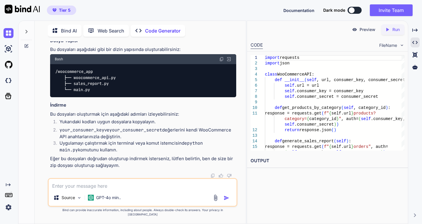
click at [393, 29] on p "Run" at bounding box center [396, 30] width 7 height 6
click at [368, 29] on p "Preview" at bounding box center [368, 30] width 16 height 6
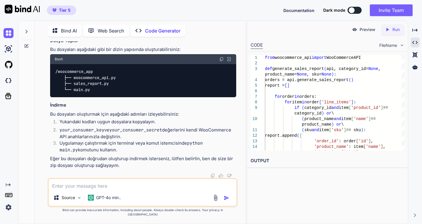
click at [398, 29] on p "Run" at bounding box center [396, 30] width 7 height 6
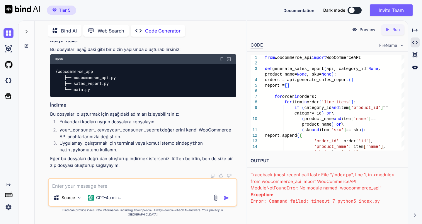
scroll to position [1920, 0]
click at [117, 190] on textarea at bounding box center [143, 184] width 188 height 11
type textarea "peki bu uygulamayı node js de yap ve dosyaları oluştur"
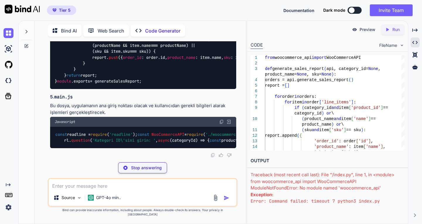
scroll to position [2540, 0]
click at [230, 30] on img at bounding box center [228, 26] width 5 height 5
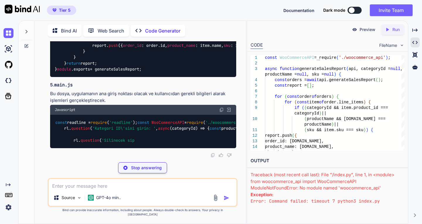
click at [397, 31] on p "Run" at bounding box center [396, 30] width 7 height 6
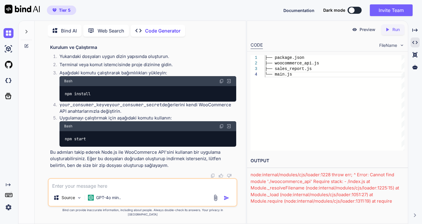
scroll to position [2703, 0]
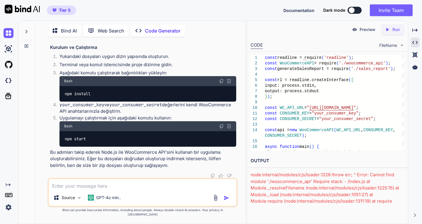
click at [392, 28] on icon "Created with Pixso." at bounding box center [389, 29] width 8 height 5
click at [300, 11] on span "Documentation" at bounding box center [299, 10] width 31 height 5
click at [8, 62] on img at bounding box center [9, 65] width 10 height 10
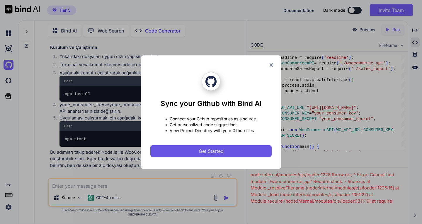
click at [196, 153] on button "Get Started" at bounding box center [211, 152] width 121 height 12
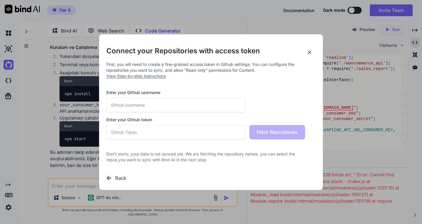
click at [138, 132] on input "text" at bounding box center [175, 132] width 139 height 14
paste input "github_pat_11BIQPXQA0CVaFHekiZoaP_HqPASWupYIzw0g8pnlfNB7OoW053ScVc9X9mEafI3j8BH…"
type input "github_pat_11BIQPXQA0CVaFHekiZoaP_HqPASWupYIzw0g8pnlfNB7OoW053ScVc9X9mEafI3j8BH…"
click at [154, 104] on input "text" at bounding box center [175, 105] width 139 height 14
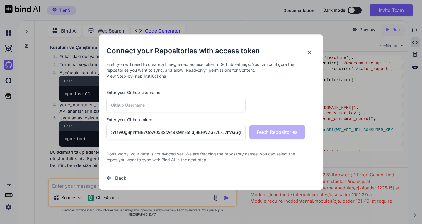
scroll to position [0, 0]
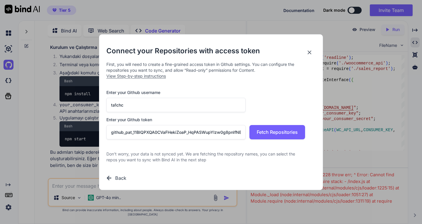
type input "ta1chc"
click at [283, 131] on span "Fetch Repositories" at bounding box center [277, 132] width 41 height 7
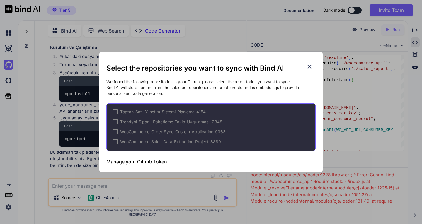
click at [307, 65] on icon at bounding box center [310, 67] width 6 height 6
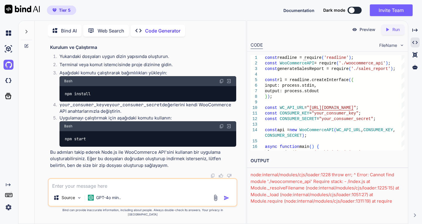
scroll to position [2703, 0]
click at [11, 35] on img at bounding box center [9, 33] width 10 height 10
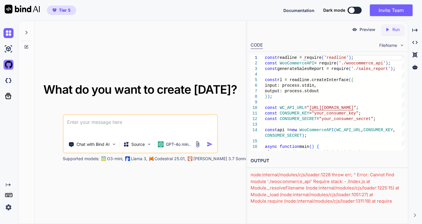
click at [8, 67] on img at bounding box center [9, 65] width 10 height 10
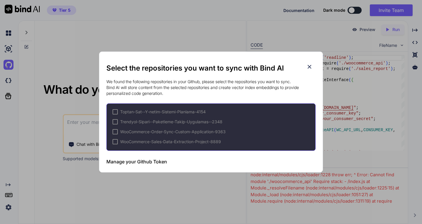
click at [308, 65] on icon at bounding box center [310, 67] width 6 height 6
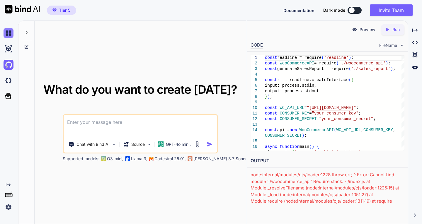
click at [7, 30] on img at bounding box center [9, 33] width 10 height 10
click at [9, 32] on img at bounding box center [9, 33] width 10 height 10
click at [8, 60] on img at bounding box center [9, 65] width 10 height 10
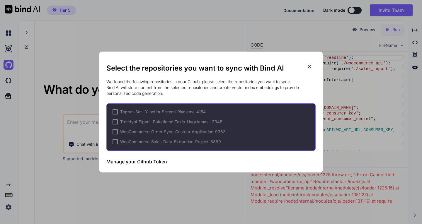
click at [152, 161] on h3 "Manage your Github Token" at bounding box center [136, 161] width 61 height 7
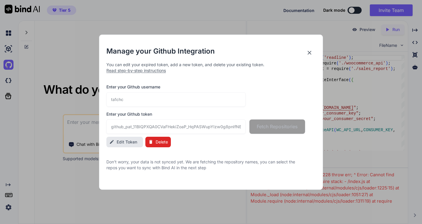
click at [126, 145] on button "Edit Token" at bounding box center [124, 142] width 37 height 11
click at [207, 127] on input "github_pat_11BIQPXQA0CVaFHekiZoaP_HqPASWupYIzw0g8pnlfNB7OoW053ScVc9X9mEafI3j8BH…" at bounding box center [175, 127] width 139 height 14
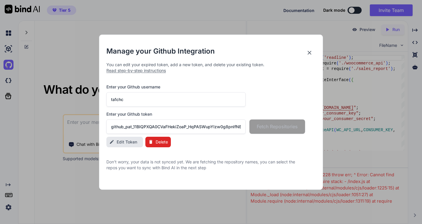
click at [160, 143] on span "Delete" at bounding box center [162, 142] width 12 height 6
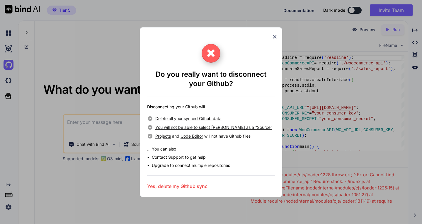
click at [187, 185] on h3 "Yes, delete my Github sync" at bounding box center [177, 186] width 60 height 7
click at [275, 35] on icon at bounding box center [275, 37] width 6 height 6
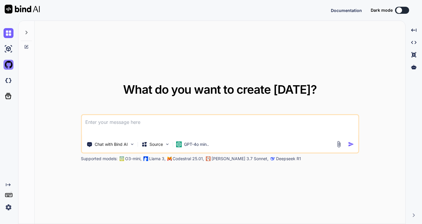
click at [12, 62] on img at bounding box center [9, 65] width 10 height 10
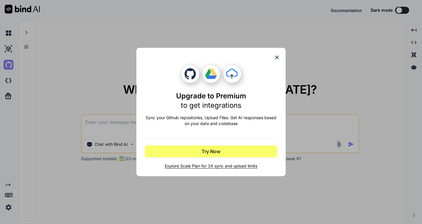
type textarea "x"
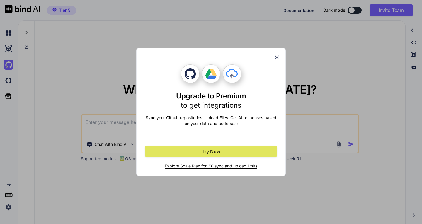
click at [195, 149] on button "Try Now" at bounding box center [211, 152] width 133 height 12
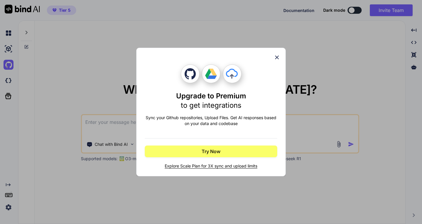
click at [276, 57] on icon at bounding box center [277, 57] width 6 height 6
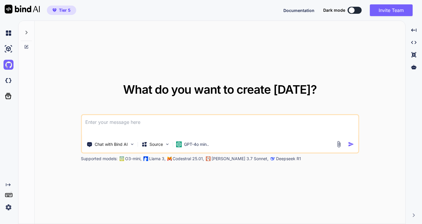
click at [65, 10] on span "Tier 5" at bounding box center [65, 10] width 12 height 6
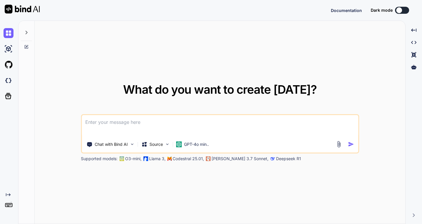
type textarea "x"
click at [9, 68] on img at bounding box center [9, 65] width 10 height 10
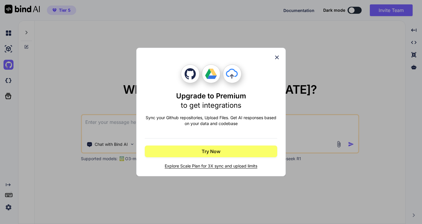
click at [203, 166] on span "Explore Scale Plan for 3X sync and upload limits" at bounding box center [211, 166] width 133 height 6
click at [278, 58] on icon at bounding box center [277, 57] width 6 height 6
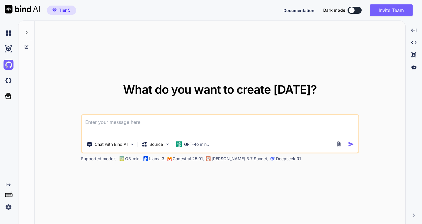
click at [9, 206] on img at bounding box center [9, 208] width 10 height 10
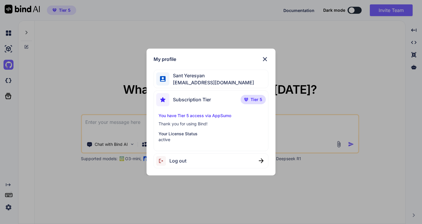
click at [250, 102] on p "Tier 5" at bounding box center [253, 99] width 25 height 9
click at [193, 101] on span "Subscription Tier" at bounding box center [192, 99] width 38 height 7
click at [192, 116] on p "You have Tier 5 access via AppSumo" at bounding box center [211, 116] width 105 height 6
click at [208, 162] on div "Log out" at bounding box center [211, 161] width 115 height 15
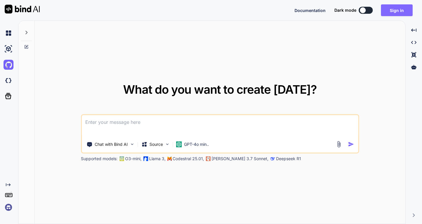
click at [396, 11] on button "Sign in" at bounding box center [397, 10] width 32 height 12
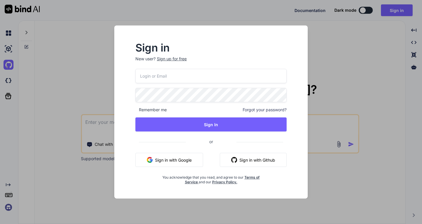
click at [180, 74] on input "email" at bounding box center [211, 76] width 151 height 14
type input "[EMAIL_ADDRESS][DOMAIN_NAME]"
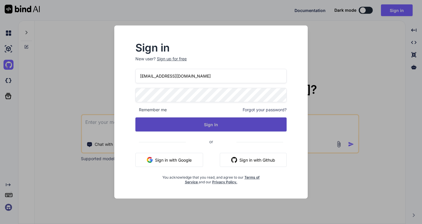
click at [214, 124] on button "Sign In" at bounding box center [211, 125] width 151 height 14
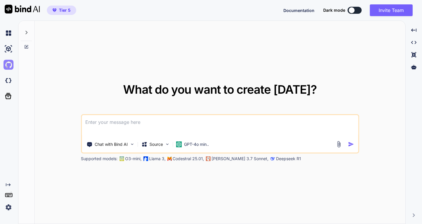
click at [7, 63] on img at bounding box center [9, 65] width 10 height 10
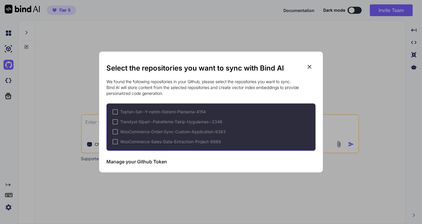
click at [157, 160] on h3 "Manage your Github Token" at bounding box center [136, 161] width 61 height 7
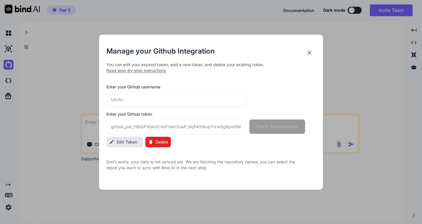
click at [160, 143] on span "Delete" at bounding box center [162, 142] width 12 height 6
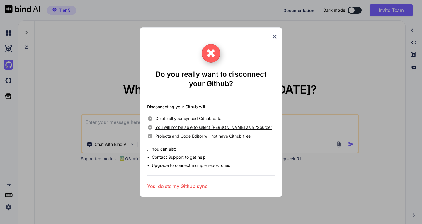
click at [188, 185] on h3 "Yes, delete my Github sync" at bounding box center [177, 186] width 60 height 7
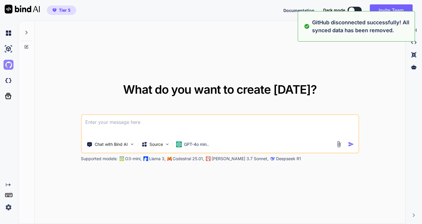
click at [9, 66] on img at bounding box center [9, 65] width 10 height 10
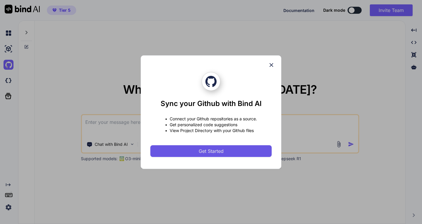
click at [212, 151] on span "Get Started" at bounding box center [211, 151] width 25 height 7
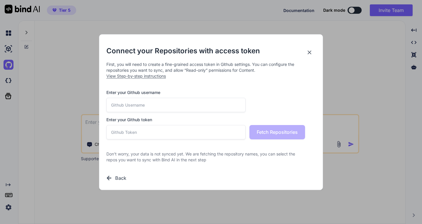
click at [152, 133] on input "text" at bounding box center [175, 132] width 139 height 14
paste input "github_pat_11BIQPXQA0CVaFHekiZoaP_HqPASWupYIzw0g8pnlfNB7OoW053ScVc9X9mEafI3j8BH…"
type input "github_pat_11BIQPXQA0CVaFHekiZoaP_HqPASWupYIzw0g8pnlfNB7OoW053ScVc9X9mEafI3j8BH…"
click at [148, 107] on input "text" at bounding box center [175, 105] width 139 height 14
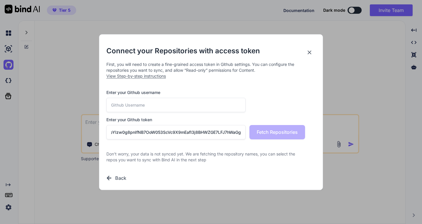
scroll to position [0, 0]
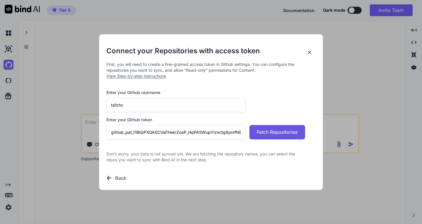
type input "ta1chc"
click at [275, 133] on span "Fetch Repositories" at bounding box center [277, 132] width 41 height 7
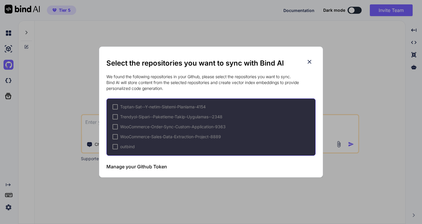
click at [114, 147] on div at bounding box center [115, 146] width 5 height 5
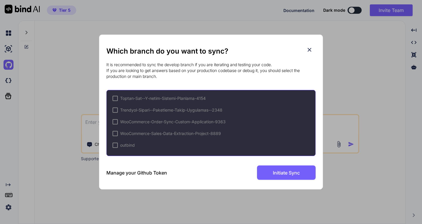
click at [116, 144] on div at bounding box center [115, 145] width 5 height 5
click at [281, 182] on div "Which branch do you want to sync? It is recommended to sync the develop branch …" at bounding box center [210, 112] width 209 height 155
click at [5, 5] on link at bounding box center [22, 9] width 35 height 9
click at [116, 98] on div at bounding box center [115, 98] width 5 height 5
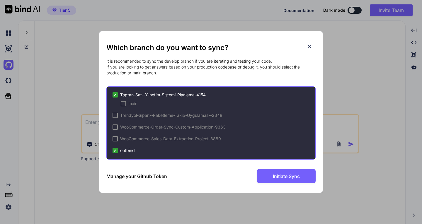
click at [115, 95] on span "✔" at bounding box center [116, 95] width 4 height 6
click at [126, 151] on span "outbind" at bounding box center [127, 151] width 15 height 6
click at [164, 177] on h3 "Manage your Github Token" at bounding box center [136, 176] width 61 height 7
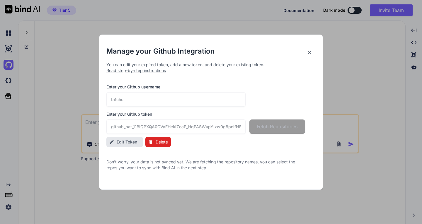
click at [308, 51] on icon at bounding box center [310, 53] width 6 height 6
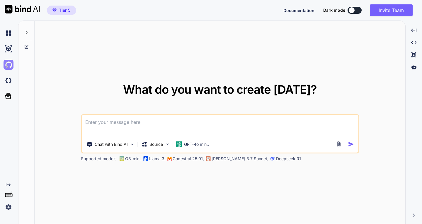
click at [10, 64] on img at bounding box center [9, 65] width 10 height 10
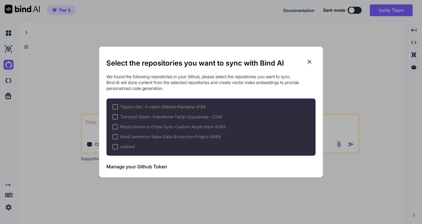
click at [116, 147] on div at bounding box center [115, 146] width 5 height 5
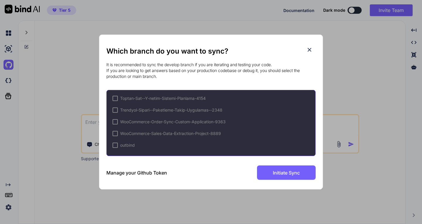
click at [126, 144] on span "outbind" at bounding box center [127, 146] width 15 height 6
click at [115, 144] on div at bounding box center [115, 145] width 5 height 5
click at [255, 180] on div "Which branch do you want to sync? It is recommended to sync the develop branch …" at bounding box center [210, 112] width 209 height 155
click at [318, 177] on div "Which branch do you want to sync? It is recommended to sync the develop branch …" at bounding box center [211, 112] width 224 height 155
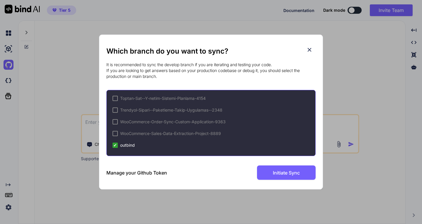
click at [318, 177] on div "Which branch do you want to sync? It is recommended to sync the develop branch …" at bounding box center [211, 112] width 224 height 155
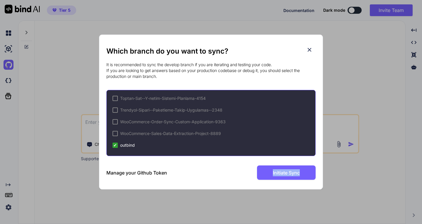
click at [292, 185] on div "Which branch do you want to sync? It is recommended to sync the develop branch …" at bounding box center [210, 112] width 209 height 155
click at [153, 173] on h3 "Manage your Github Token" at bounding box center [136, 173] width 61 height 7
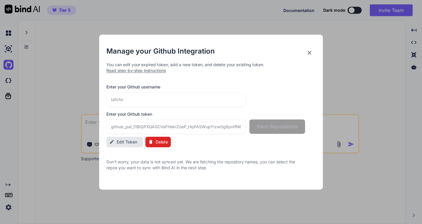
click at [123, 138] on button "Edit Token" at bounding box center [124, 142] width 37 height 11
click at [124, 143] on span "Edit Token" at bounding box center [127, 142] width 21 height 6
click at [160, 142] on span "Delete" at bounding box center [162, 142] width 12 height 6
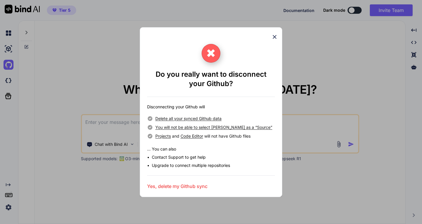
click at [179, 185] on h3 "Yes, delete my Github sync" at bounding box center [177, 186] width 60 height 7
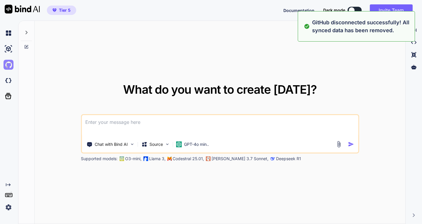
click at [9, 65] on img at bounding box center [9, 65] width 10 height 10
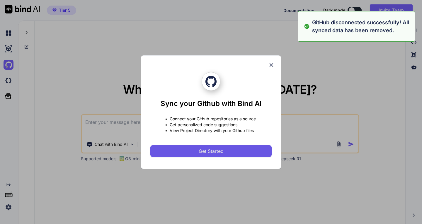
click at [210, 150] on span "Get Started" at bounding box center [211, 151] width 25 height 7
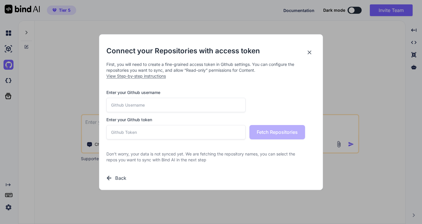
click at [163, 132] on input "text" at bounding box center [175, 132] width 139 height 14
paste input "github_pat_11BIQPXQA0CVaFHekiZoaP_HqPASWupYIzw0g8pnlfNB7OoW053ScVc9X9mEafI3j8BH…"
type input "github_pat_11BIQPXQA0CVaFHekiZoaP_HqPASWupYIzw0g8pnlfNB7OoW053ScVc9X9mEafI3j8BH…"
click at [152, 106] on input "text" at bounding box center [175, 105] width 139 height 14
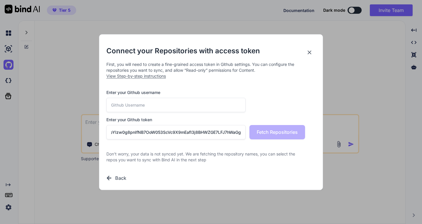
scroll to position [0, 0]
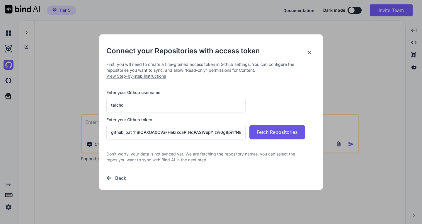
type input "ta1chc"
click at [277, 129] on span "Fetch Repositories" at bounding box center [277, 132] width 41 height 7
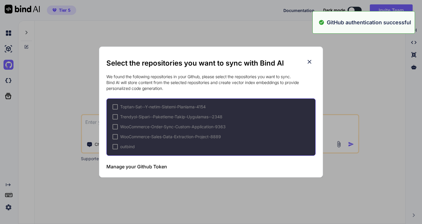
click at [116, 148] on div at bounding box center [115, 146] width 5 height 5
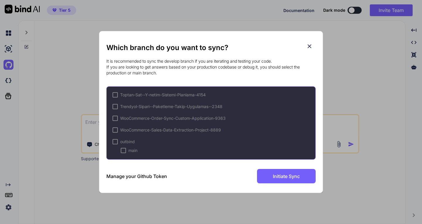
click at [124, 151] on div at bounding box center [123, 150] width 5 height 5
click at [281, 177] on span "Initiate Sync" at bounding box center [286, 176] width 27 height 7
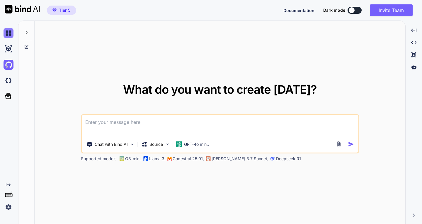
click at [13, 35] on img at bounding box center [9, 33] width 10 height 10
click at [10, 33] on img at bounding box center [9, 33] width 10 height 10
click at [10, 49] on img at bounding box center [9, 49] width 10 height 10
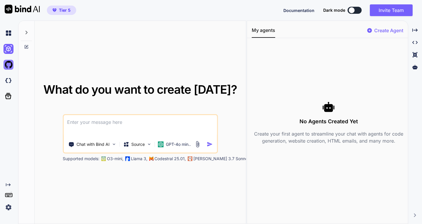
click at [7, 65] on img at bounding box center [9, 65] width 10 height 10
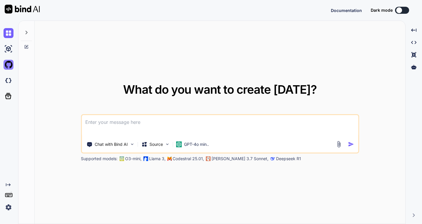
click at [7, 65] on img at bounding box center [9, 65] width 10 height 10
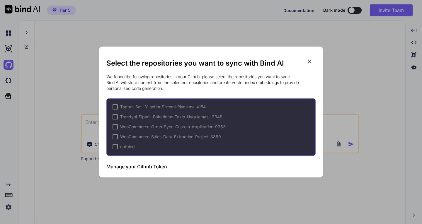
type textarea "x"
click at [115, 146] on div at bounding box center [115, 146] width 5 height 5
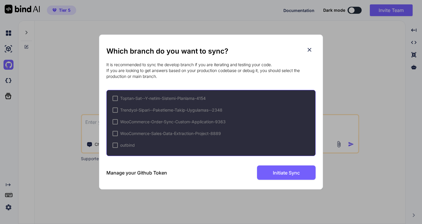
click at [116, 145] on div at bounding box center [115, 145] width 5 height 5
click at [138, 144] on div "✔ outbind" at bounding box center [214, 146] width 203 height 6
click at [136, 144] on div "✔ outbind" at bounding box center [214, 146] width 203 height 6
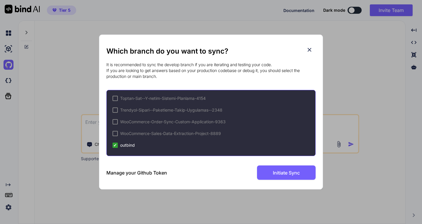
click at [131, 145] on span "outbind" at bounding box center [127, 146] width 15 height 6
click at [130, 134] on span "WooCommerce-Sales-Data-Extraction-Project-8889" at bounding box center [170, 134] width 101 height 6
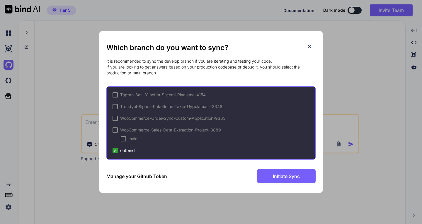
click at [131, 150] on span "outbind" at bounding box center [127, 151] width 15 height 6
click at [133, 138] on span "main" at bounding box center [132, 139] width 9 height 6
click at [133, 139] on span "main" at bounding box center [132, 139] width 9 height 6
click at [127, 151] on span "outbind" at bounding box center [127, 151] width 15 height 6
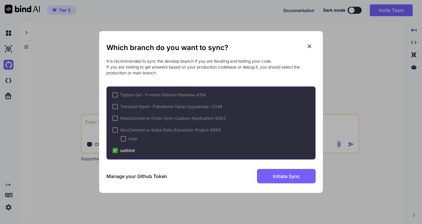
click at [127, 151] on span "outbind" at bounding box center [127, 151] width 15 height 6
click at [136, 106] on span "Trendyol-Sipari--Paketleme-Takip-Uygulamas--2348" at bounding box center [171, 107] width 102 height 6
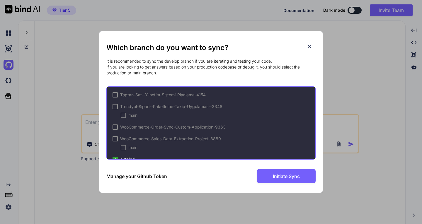
click at [136, 106] on span "Trendyol-Sipari--Paketleme-Takip-Uygulamas--2348" at bounding box center [171, 107] width 102 height 6
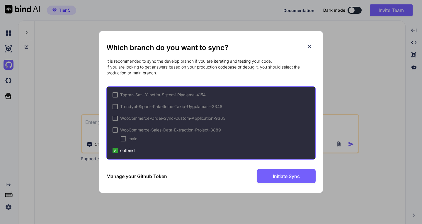
click at [133, 139] on span "main" at bounding box center [132, 139] width 9 height 6
click at [139, 130] on span "WooCommerce-Sales-Data-Extraction-Project-8889" at bounding box center [170, 130] width 101 height 6
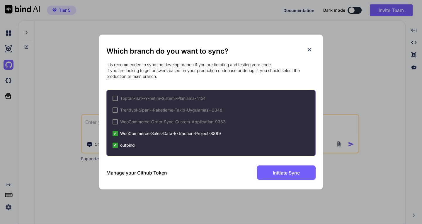
click at [119, 132] on div "✔ WooCommerce-Sales-Data-Extraction-Project-8889" at bounding box center [167, 134] width 109 height 6
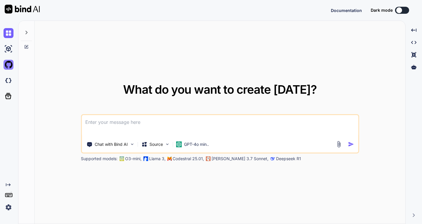
click at [7, 64] on img at bounding box center [9, 65] width 10 height 10
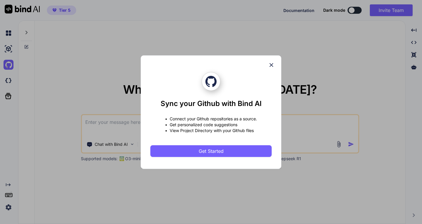
type textarea "x"
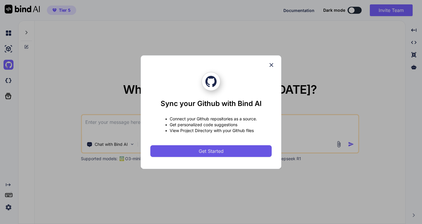
click at [208, 147] on button "Get Started" at bounding box center [211, 152] width 121 height 12
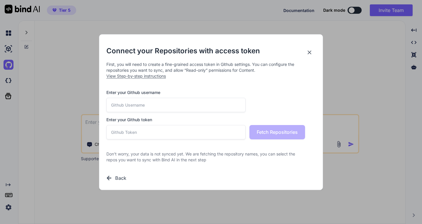
click at [169, 132] on input "text" at bounding box center [175, 132] width 139 height 14
paste input "github_pat_11BIQPXQA0CVaFHekiZoaP_HqPASWupYIzw0g8pnlfNB7OoW053ScVc9X9mEafI3j8BH…"
type input "github_pat_11BIQPXQA0CVaFHekiZoaP_HqPASWupYIzw0g8pnlfNB7OoW053ScVc9X9mEafI3j8BH…"
click at [146, 104] on input "text" at bounding box center [175, 105] width 139 height 14
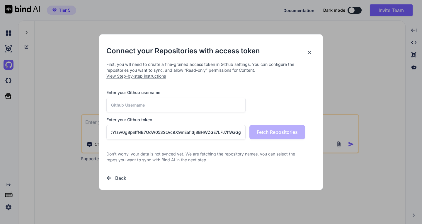
scroll to position [0, 0]
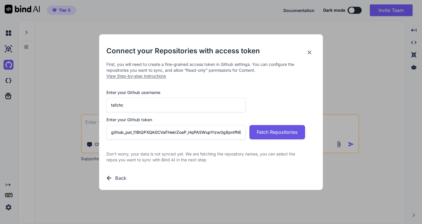
type input "ta1chc"
click at [280, 129] on span "Fetch Repositories" at bounding box center [277, 132] width 41 height 7
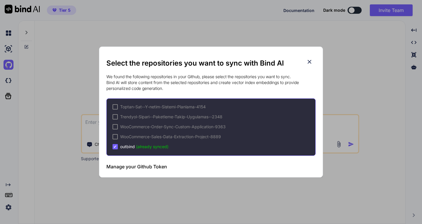
click at [8, 33] on div "Select the repositories you want to sync with Bind AI We found the following re…" at bounding box center [211, 112] width 422 height 224
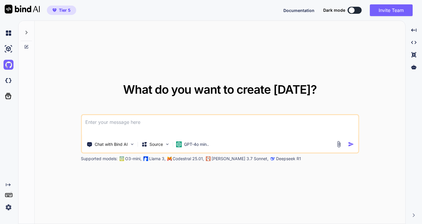
click at [128, 124] on textarea at bounding box center [220, 126] width 277 height 22
paste textarea "outletyarn.com internet sitem üzerinden bazı kategorilerdeki ürünlere ait satış…"
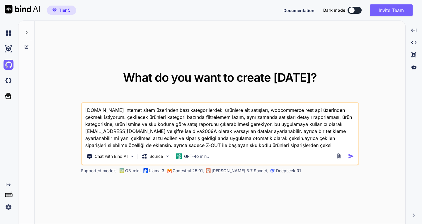
type textarea "outletyarn.com internet sitem üzerinden bazı kategorilerdeki ürünlere ait satış…"
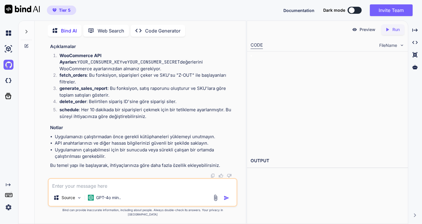
scroll to position [583, 0]
click at [126, 190] on textarea at bounding box center [143, 184] width 188 height 11
type textarea "güzel bir frontend ve beackend de ekle"
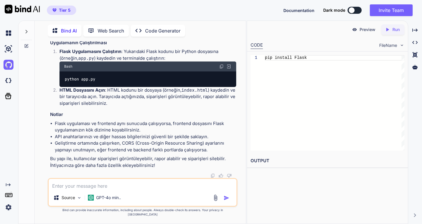
scroll to position [1642, 0]
click at [164, 27] on p "Code Generator" at bounding box center [162, 30] width 35 height 7
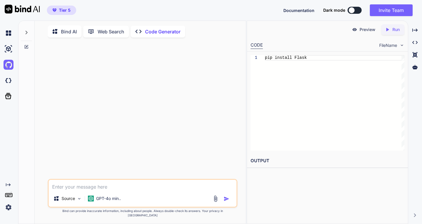
click at [397, 30] on p "Run" at bounding box center [396, 30] width 7 height 6
click at [70, 32] on p "Bind AI" at bounding box center [69, 31] width 16 height 7
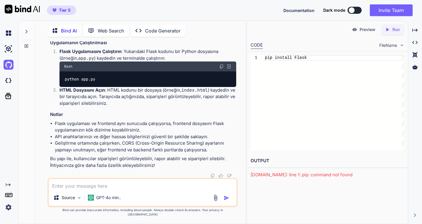
scroll to position [1642, 0]
click at [302, 10] on span "Documentation" at bounding box center [299, 10] width 31 height 5
click at [8, 81] on img at bounding box center [9, 81] width 10 height 10
click at [27, 45] on icon at bounding box center [26, 46] width 5 height 5
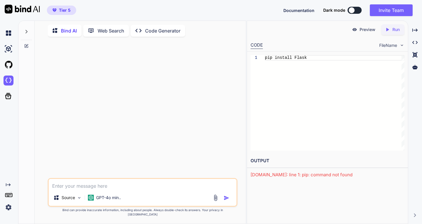
click at [26, 44] on icon at bounding box center [26, 46] width 5 height 5
click at [26, 31] on icon at bounding box center [26, 31] width 5 height 5
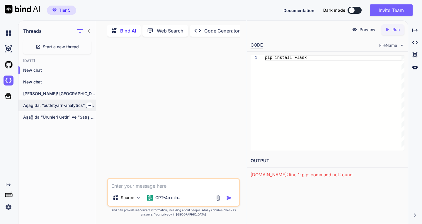
click at [65, 104] on p "Aşağıda, “outletyarn-analytics” projesini kendi sunucunuzda (VPS veya..." at bounding box center [59, 106] width 73 height 6
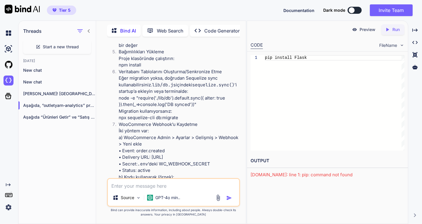
scroll to position [1098, 0]
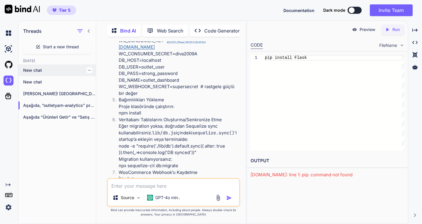
click at [40, 71] on p "New chat" at bounding box center [59, 70] width 73 height 6
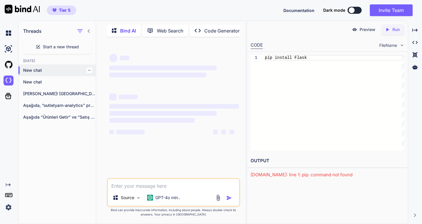
scroll to position [0, 0]
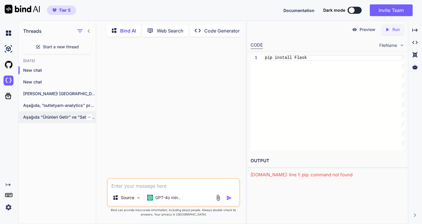
click at [57, 115] on p "Aşağıda “Ürünleri Getir” ve “Satış Raporu Oluştur”..." at bounding box center [59, 117] width 73 height 6
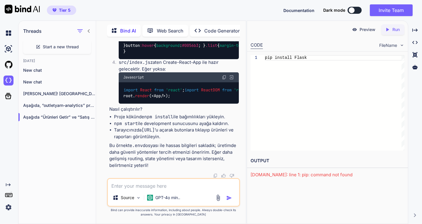
scroll to position [2134, 0]
click at [9, 64] on img at bounding box center [9, 65] width 10 height 10
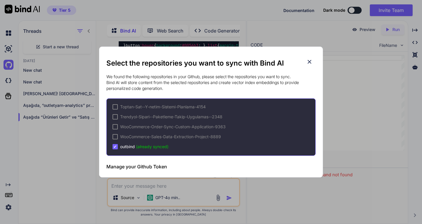
click at [309, 62] on icon at bounding box center [310, 62] width 6 height 6
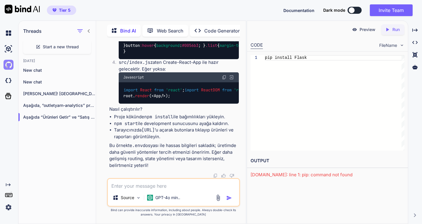
click at [11, 64] on img at bounding box center [9, 65] width 10 height 10
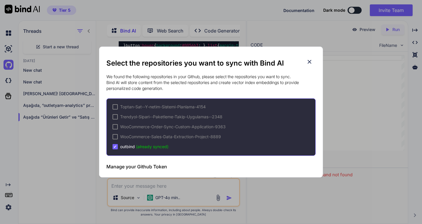
click at [9, 49] on div "Select the repositories you want to sync with Bind AI We found the following re…" at bounding box center [211, 112] width 422 height 224
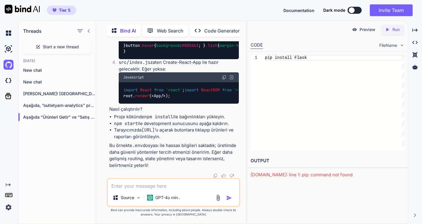
click at [9, 49] on img at bounding box center [9, 49] width 10 height 10
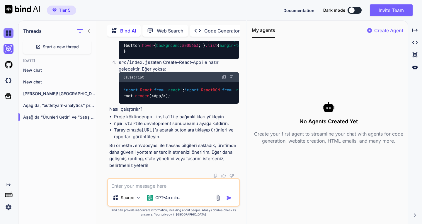
click at [8, 33] on img at bounding box center [9, 33] width 10 height 10
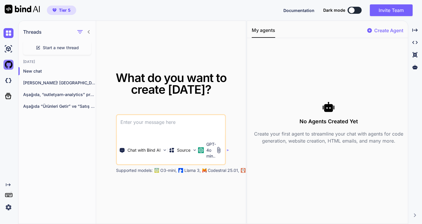
click at [6, 63] on img at bounding box center [9, 65] width 10 height 10
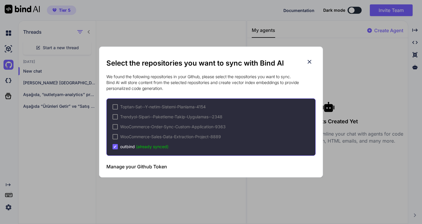
click at [8, 76] on div "Select the repositories you want to sync with Bind AI We found the following re…" at bounding box center [211, 112] width 422 height 224
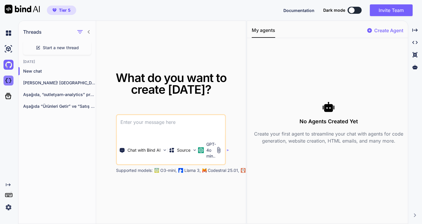
click at [5, 79] on img at bounding box center [9, 81] width 10 height 10
click at [9, 206] on img at bounding box center [9, 208] width 10 height 10
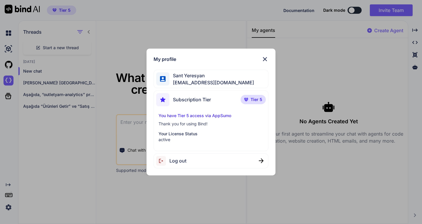
click at [169, 136] on p "Your License Status" at bounding box center [211, 134] width 105 height 6
click at [180, 123] on p "Thank you for using Bind!" at bounding box center [211, 124] width 105 height 6
click at [163, 102] on img at bounding box center [162, 99] width 13 height 13
click at [263, 58] on img at bounding box center [265, 59] width 7 height 7
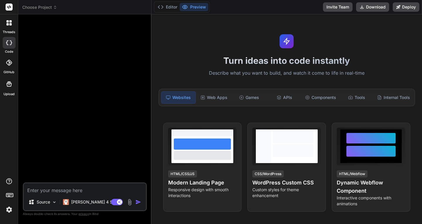
click at [8, 65] on icon at bounding box center [9, 63] width 6 height 6
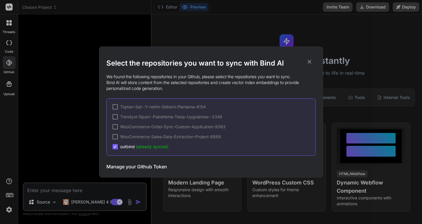
click at [11, 88] on div "Select the repositories you want to sync with Bind AI We found the following re…" at bounding box center [211, 112] width 422 height 224
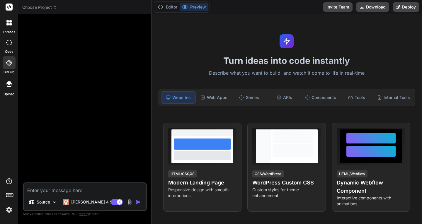
click at [11, 88] on div at bounding box center [9, 84] width 14 height 14
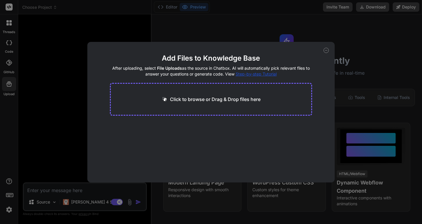
click at [11, 23] on div "Add Files to Knowledge Base After uploading, select File Uploads as the source …" at bounding box center [211, 112] width 422 height 224
type textarea "x"
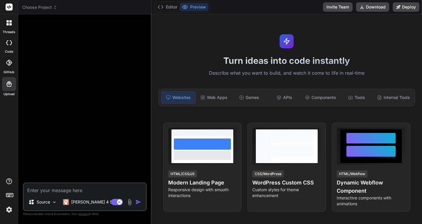
click at [51, 9] on span "Choose Project" at bounding box center [39, 7] width 35 height 6
click at [165, 5] on button "Editor" at bounding box center [167, 7] width 24 height 8
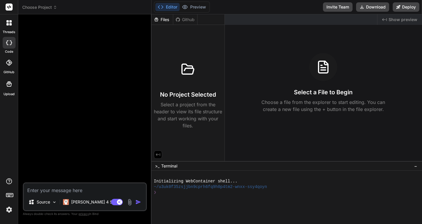
click at [8, 24] on icon at bounding box center [7, 24] width 2 height 2
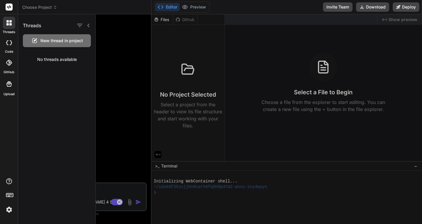
click at [45, 6] on span "Choose Project" at bounding box center [39, 7] width 35 height 6
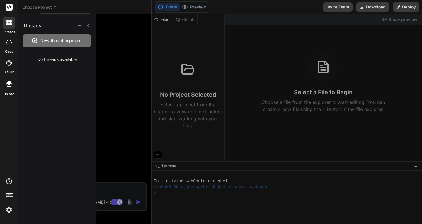
click at [41, 9] on div at bounding box center [211, 112] width 422 height 224
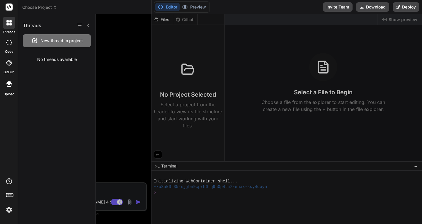
click at [43, 8] on span "Choose Project" at bounding box center [39, 7] width 35 height 6
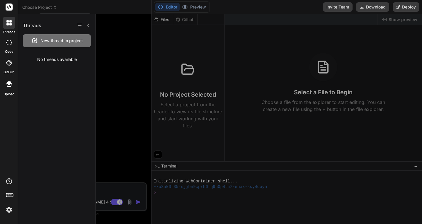
click at [8, 21] on icon at bounding box center [7, 21] width 2 height 2
click at [54, 40] on span "New thread in project" at bounding box center [61, 41] width 43 height 6
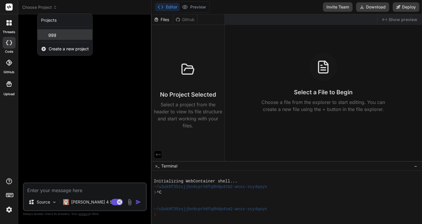
click at [52, 33] on span "ggg" at bounding box center [52, 35] width 8 height 6
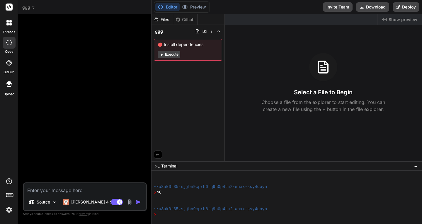
click at [188, 21] on div "Github" at bounding box center [185, 20] width 24 height 6
click at [9, 66] on div at bounding box center [9, 62] width 13 height 13
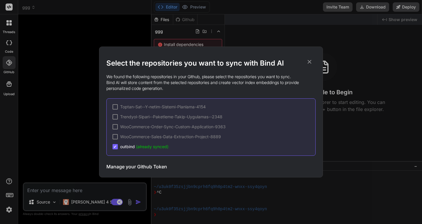
click at [11, 47] on div "Select the repositories you want to sync with Bind AI We found the following re…" at bounding box center [211, 112] width 422 height 224
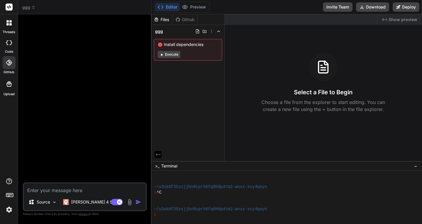
click at [9, 23] on icon at bounding box center [8, 22] width 5 height 5
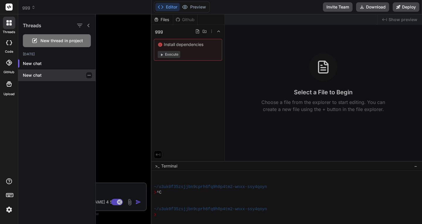
click at [26, 74] on p "New chat" at bounding box center [59, 75] width 73 height 6
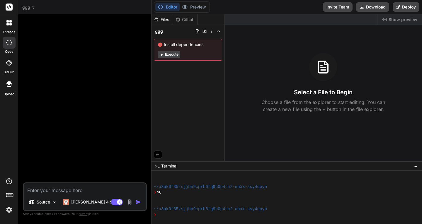
type textarea "x"
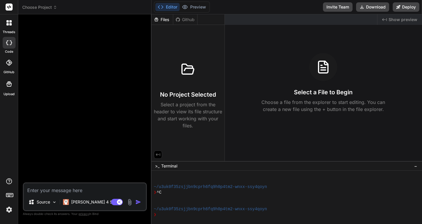
click at [63, 188] on textarea at bounding box center [85, 189] width 122 height 11
paste textarea "[DOMAIN_NAME] internet sitem üzerinden bazı kategorilerdeki ürünlere ait satışl…"
type textarea "[DOMAIN_NAME] internet sitem üzerinden bazı kategorilerdeki ürünlere ait satışl…"
type textarea "x"
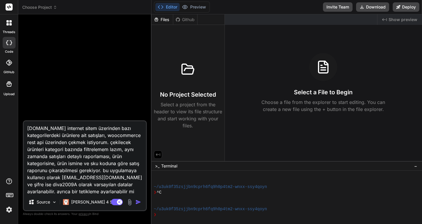
scroll to position [28, 0]
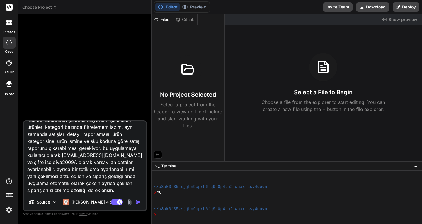
type textarea "[DOMAIN_NAME] internet sitem üzerinden bazı kategorilerdeki ürünlere ait satışl…"
click at [138, 204] on img "button" at bounding box center [139, 202] width 6 height 6
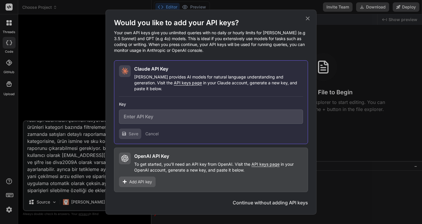
click at [308, 20] on icon at bounding box center [308, 18] width 4 height 4
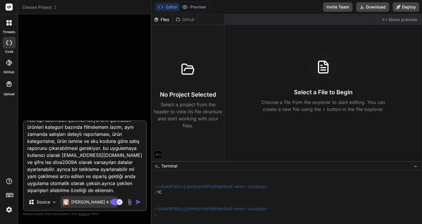
click at [81, 205] on p "[PERSON_NAME] 4 S.." at bounding box center [93, 202] width 44 height 6
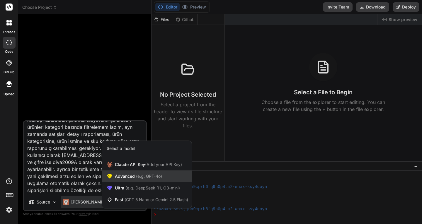
click at [124, 176] on span "Advanced (e.g. GPT-4o)" at bounding box center [138, 177] width 47 height 6
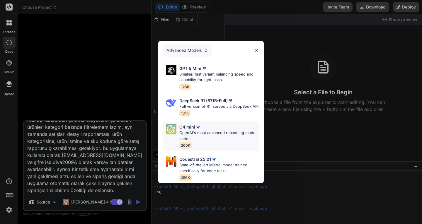
click at [207, 131] on p "OpenAI's most advanced reasoning model series" at bounding box center [220, 135] width 80 height 11
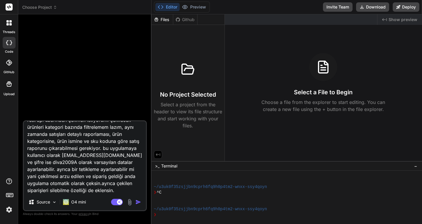
click at [138, 203] on img "button" at bounding box center [139, 202] width 6 height 6
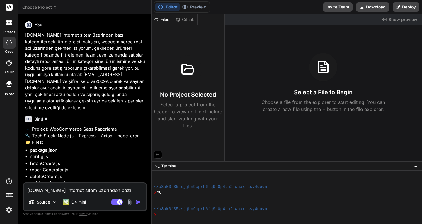
type textarea "x"
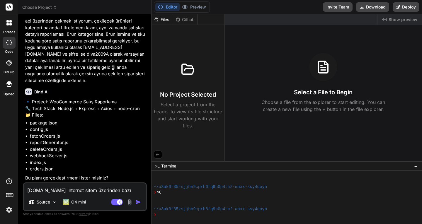
scroll to position [40, 0]
click at [64, 189] on textarea "[DOMAIN_NAME] internet sitem üzerinden bazı kategorilerdeki ürünlere ait satışl…" at bounding box center [85, 189] width 122 height 11
type textarea "e"
type textarea "x"
type textarea "ev"
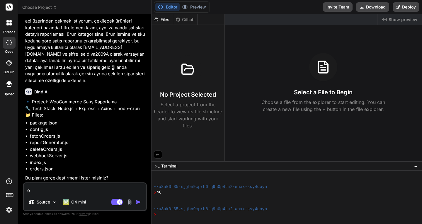
type textarea "x"
type textarea "eve"
type textarea "x"
type textarea "evet"
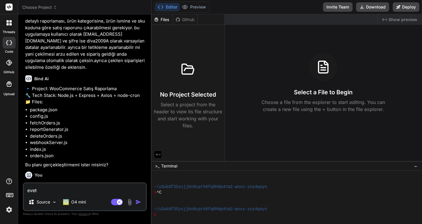
type textarea "x"
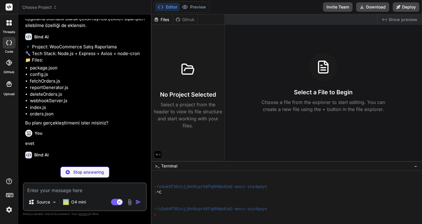
scroll to position [101, 0]
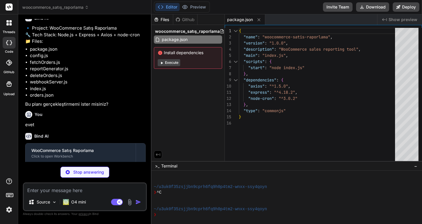
type textarea "x"
type textarea "};"
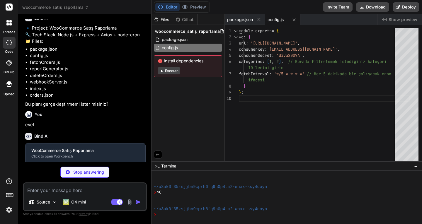
type textarea "x"
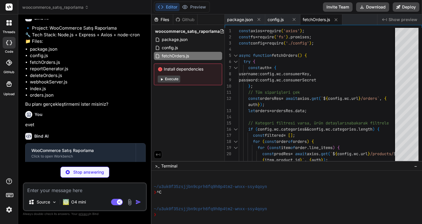
type textarea "x"
type textarea "console.log('Satış Raporu:'); console.table(Object.values(report)); } catch (er…"
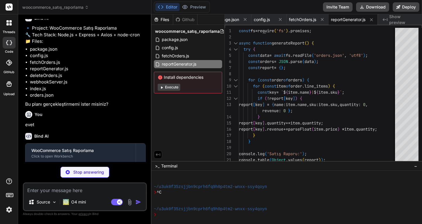
type textarea "x"
type textarea "await fs.writeFile('orders.json', '[]'); console.log('Tüm siparişler silindi.')…"
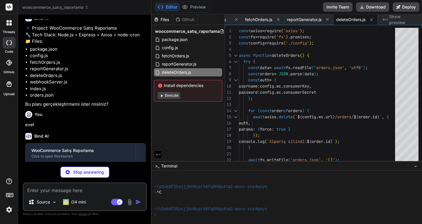
type textarea "x"
type textarea "await fetchOrders(); } res.status(200).send('OK'); }); module.exports = app;"
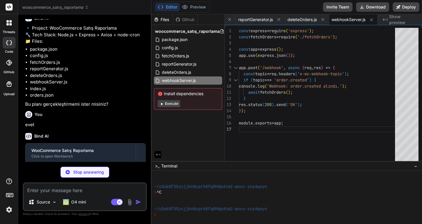
type textarea "x"
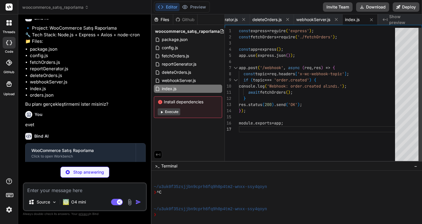
type textarea "x"
type textarea "[]"
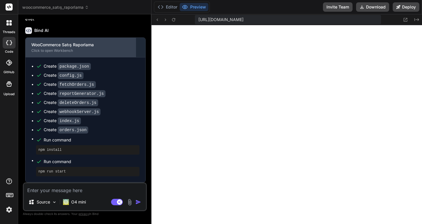
scroll to position [219, 0]
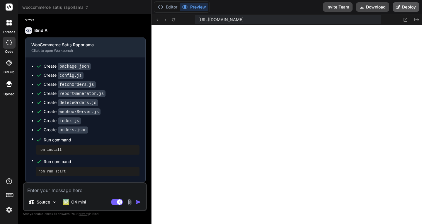
click at [403, 8] on button "Deploy" at bounding box center [406, 6] width 27 height 9
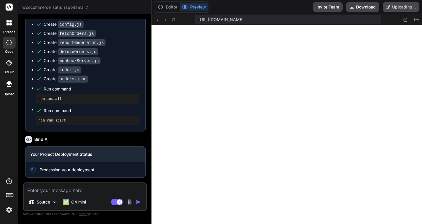
scroll to position [270, 0]
type textarea "x"
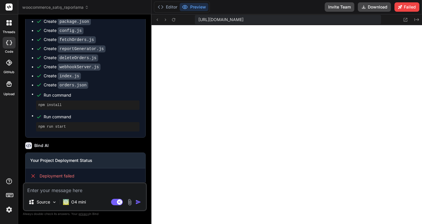
scroll to position [286, 0]
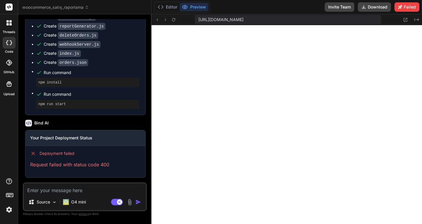
click at [72, 190] on textarea at bounding box center [85, 189] width 122 height 11
type textarea "s"
type textarea "x"
type textarea "so"
type textarea "x"
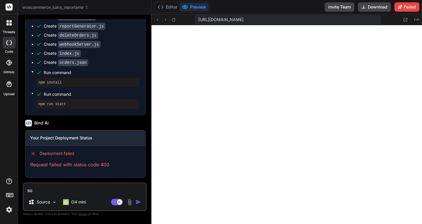
type textarea "sor"
type textarea "x"
type textarea "soru"
type textarea "x"
type textarea "sorun"
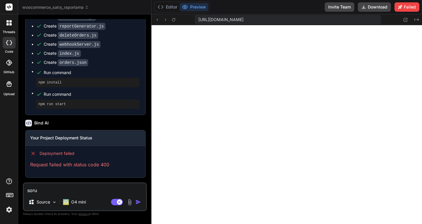
type textarea "x"
type textarea "sorun"
type textarea "x"
type textarea "sorun n"
type textarea "x"
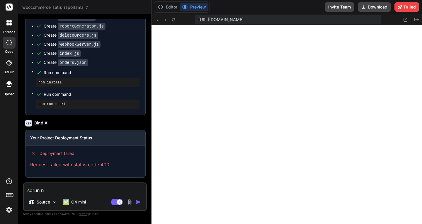
type textarea "sorun ne"
type textarea "x"
type textarea "sorun ner"
type textarea "x"
type textarea "sorun nere"
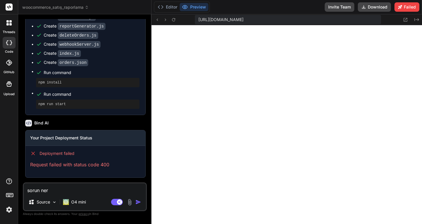
type textarea "x"
type textarea "sorun nered"
type textarea "x"
type textarea "sorun nerede"
type textarea "x"
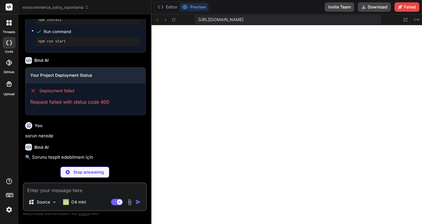
scroll to position [347, 0]
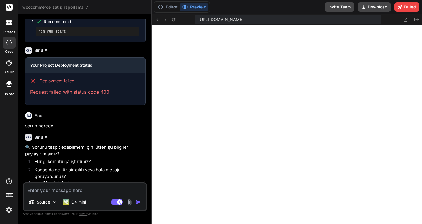
type textarea "x"
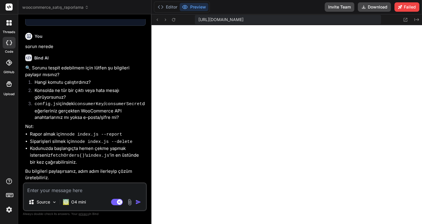
scroll to position [437, 0]
click at [69, 191] on textarea at bounding box center [85, 189] width 122 height 11
paste textarea "Cannot GET /"
type textarea "Cannot GET /"
type textarea "x"
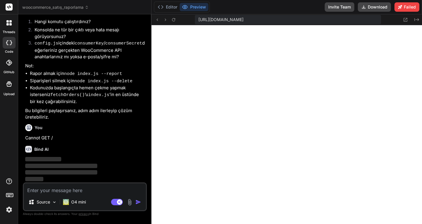
scroll to position [498, 0]
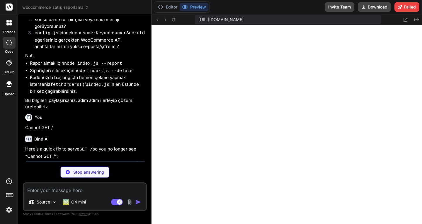
type textarea "x"
type textarea "module.exports = app;"
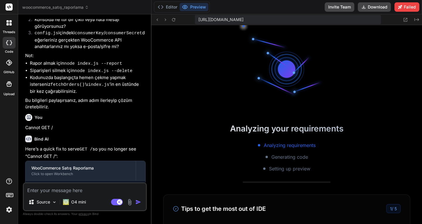
scroll to position [613, 0]
type textarea "x"
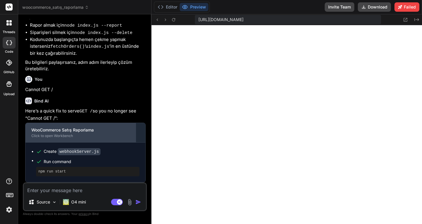
scroll to position [546, 0]
click at [67, 138] on div "Click to open Workbench" at bounding box center [80, 136] width 99 height 5
click at [67, 136] on div "Click to open Workbench" at bounding box center [80, 136] width 99 height 5
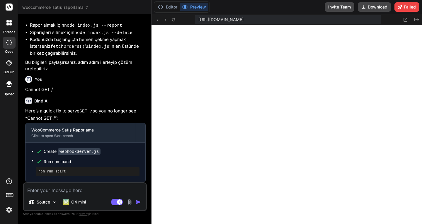
click at [74, 192] on textarea at bounding box center [85, 189] width 122 height 11
type textarea "ş"
type textarea "x"
type textarea "şi"
type textarea "x"
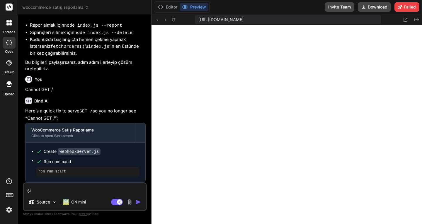
type textarea "[DEMOGRAPHIC_DATA]"
type textarea "x"
type textarea "[DEMOGRAPHIC_DATA]"
type textarea "x"
type textarea "şimdi"
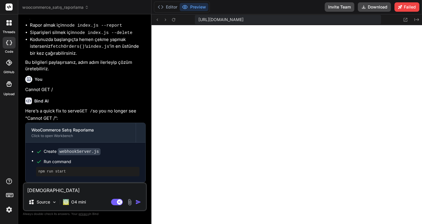
type textarea "x"
type textarea "şimdi"
type textarea "x"
type textarea "şimdi n"
type textarea "x"
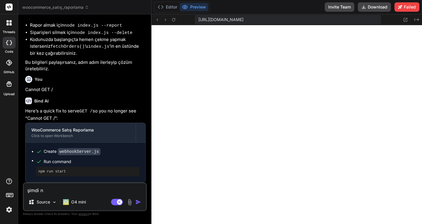
type textarea "şimdi ne"
type textarea "x"
type textarea "şimdi ne"
type textarea "x"
type textarea "şimdi ne y"
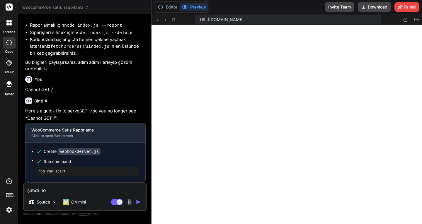
type textarea "x"
type textarea "şimdi ne ya"
type textarea "x"
type textarea "şimdi ne yap"
type textarea "x"
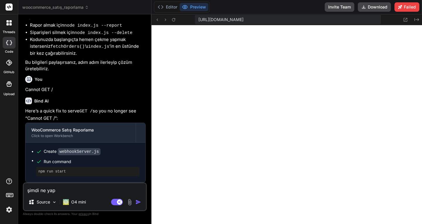
type textarea "şimdi ne yapm"
type textarea "x"
type textarea "şimdi ne yapma"
type textarea "x"
type textarea "şimdi ne yapmam"
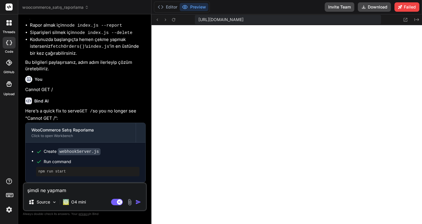
type textarea "x"
type textarea "şimdi ne yapmam"
type textarea "x"
type textarea "şimdi ne yapmam g"
type textarea "x"
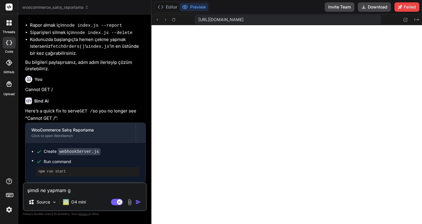
type textarea "şimdi ne yapmam ge"
type textarea "x"
type textarea "şimdi ne yapmam ger"
type textarea "x"
type textarea "şimdi ne yapmam gere"
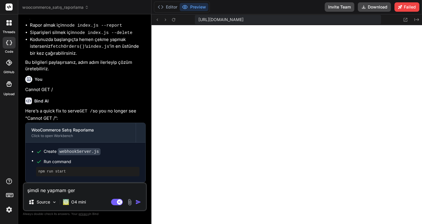
type textarea "x"
type textarea "şimdi ne yapmam gerek"
type textarea "x"
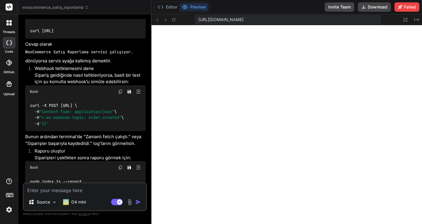
scroll to position [802, 0]
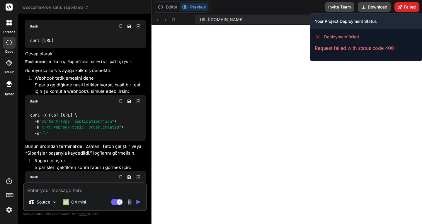
click at [407, 5] on button "Failed" at bounding box center [407, 6] width 25 height 9
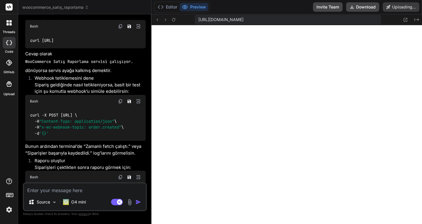
type textarea "x"
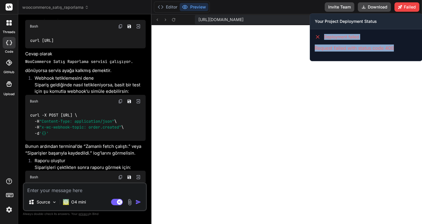
drag, startPoint x: 326, startPoint y: 37, endPoint x: 403, endPoint y: 50, distance: 78.2
click at [403, 50] on div "Deployment failed Request failed with status code 400" at bounding box center [366, 42] width 112 height 27
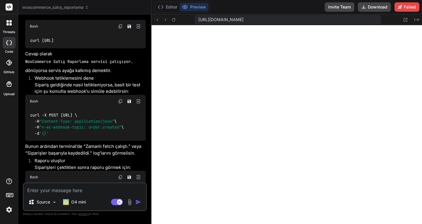
click at [76, 190] on textarea at bounding box center [85, 189] width 122 height 11
type textarea "g"
type textarea "x"
type textarea "gi"
type textarea "x"
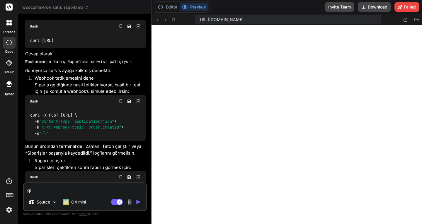
type textarea "git"
type textarea "x"
type textarea "gith"
type textarea "x"
type textarea "githu"
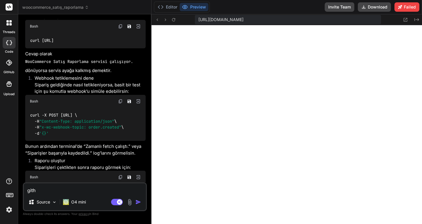
type textarea "x"
type textarea "github"
type textarea "x"
type textarea "github"
type textarea "x"
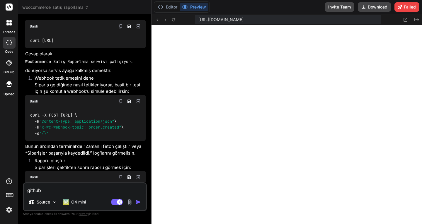
type textarea "github a"
type textarea "x"
type textarea "github a"
type textarea "x"
type textarea "github a y"
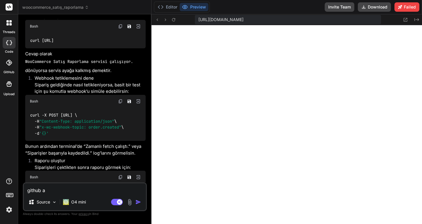
type textarea "x"
type textarea "github a yü"
type textarea "x"
type textarea "github a yük"
type textarea "x"
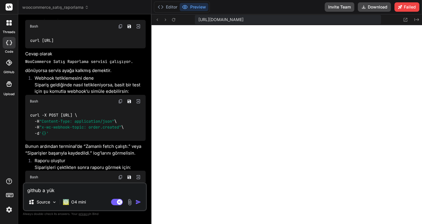
type textarea "github a yükl"
type textarea "x"
type textarea "github a yükle"
type textarea "x"
type textarea "github a yüklee"
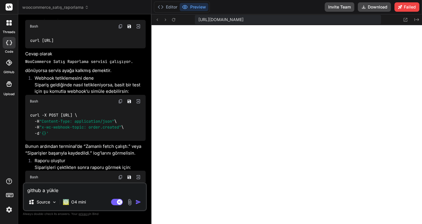
type textarea "x"
type textarea "github a yükle"
type textarea "x"
type textarea "github a yükler"
type textarea "x"
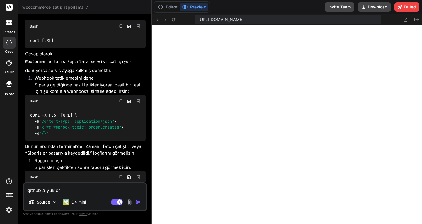
type textarea "github a yüklerk"
type textarea "x"
type textarea "github a yüklerke"
type textarea "x"
type textarea "github a yüklerken"
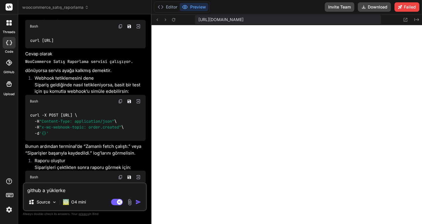
type textarea "x"
type textarea "github a yüklerken"
type textarea "x"
type textarea "github a yükler[PERSON_NAME]"
type textarea "x"
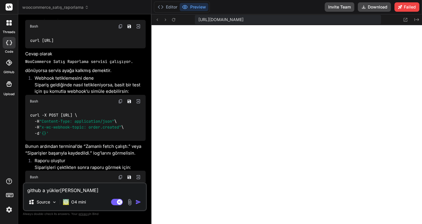
type textarea "github a yüklerken ha"
type textarea "x"
type textarea "github a yüklerken har"
type textarea "x"
type textarea "github a yüklerken ha"
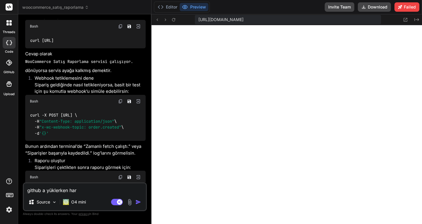
type textarea "x"
type textarea "github a yüklerken hat"
type textarea "x"
type textarea "github a yükler[PERSON_NAME]"
type textarea "x"
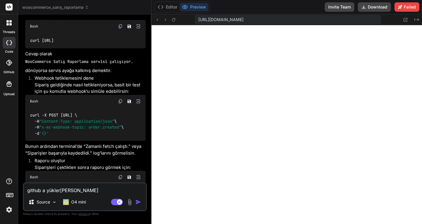
type textarea "github a yükler[PERSON_NAME]"
type textarea "x"
type textarea "github a yükler[PERSON_NAME] v"
type textarea "x"
type textarea "github a yükler[PERSON_NAME] ve"
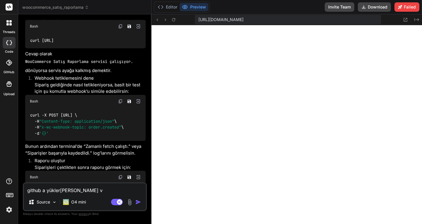
type textarea "x"
type textarea "github a yükler[PERSON_NAME] ver"
type textarea "x"
type textarea "github a yükler[PERSON_NAME] veri"
type textarea "x"
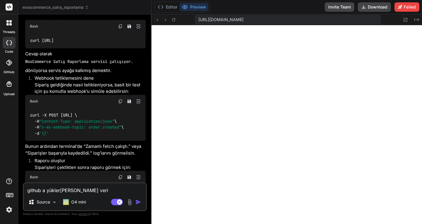
type textarea "github a yükler[PERSON_NAME] veriy"
type textarea "x"
type textarea "github a yükler[PERSON_NAME] veriyo"
type textarea "x"
type textarea "github a yüklerken hata veriyor"
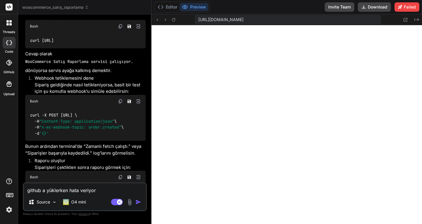
type textarea "x"
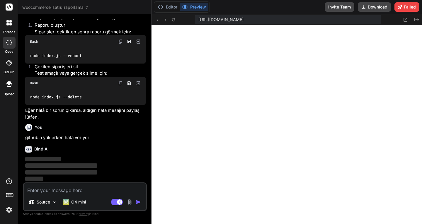
scroll to position [951, 0]
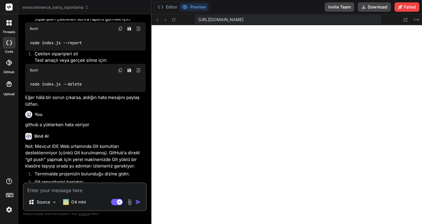
type textarea "x"
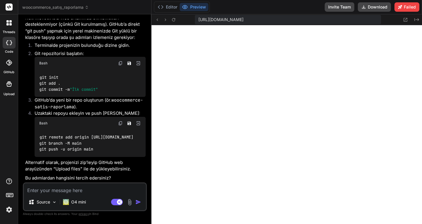
scroll to position [624, 0]
click at [96, 189] on textarea at bounding box center [85, 189] width 122 height 11
type textarea "z"
type textarea "x"
type textarea "zi"
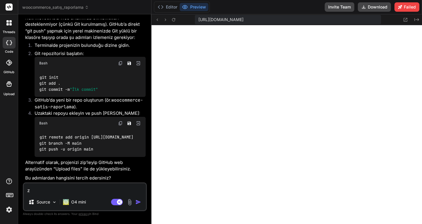
type textarea "x"
type textarea "zip"
type textarea "x"
type textarea "zipl"
type textarea "x"
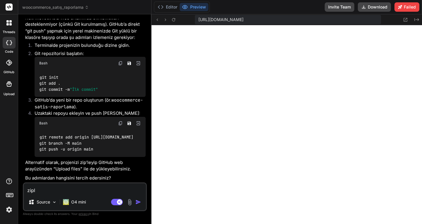
type textarea "ziple"
type textarea "x"
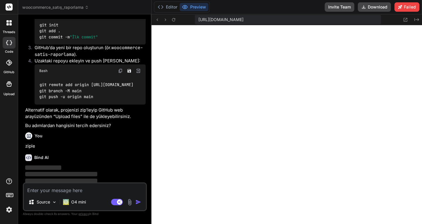
scroll to position [1158, 0]
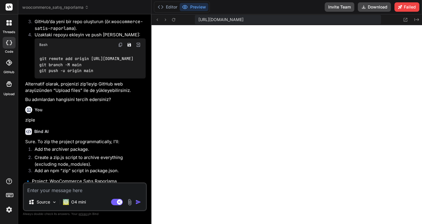
type textarea "x"
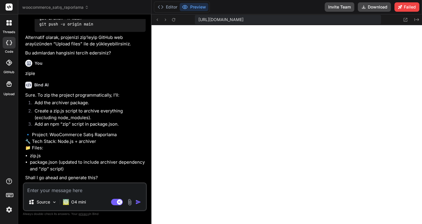
scroll to position [1235, 0]
type textarea "o"
type textarea "x"
type textarea "ok"
type textarea "x"
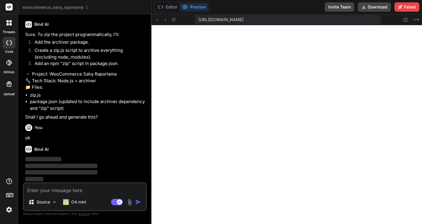
drag, startPoint x: 61, startPoint y: 130, endPoint x: 68, endPoint y: 129, distance: 7.3
click at [68, 129] on div "You ok" at bounding box center [85, 132] width 121 height 20
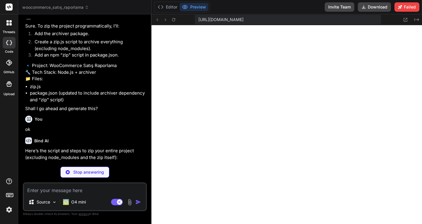
scroll to position [630, 0]
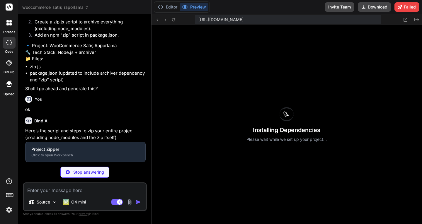
type textarea "x"
type textarea "archive.finalize();"
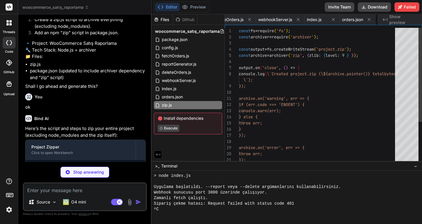
scroll to position [0, 215]
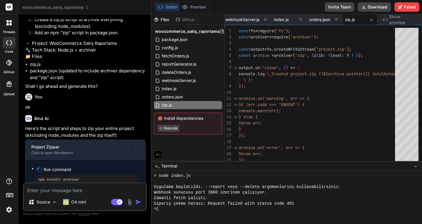
type textarea "x"
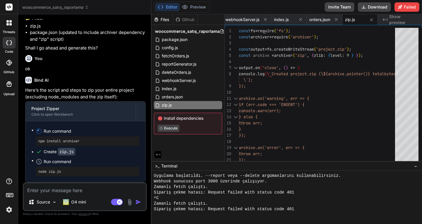
scroll to position [641, 0]
click at [375, 6] on button "Download" at bounding box center [374, 6] width 33 height 9
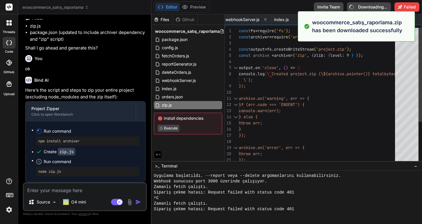
type textarea "archive.on('warning', err => { if (err.code === 'ENOENT') { console.warn(err); …"
click at [392, 104] on div "const fs = require ( 'fs' ) ; const archiver = require ( 'archiver' ) ; const o…" at bounding box center [319, 126] width 160 height 197
type textarea "x"
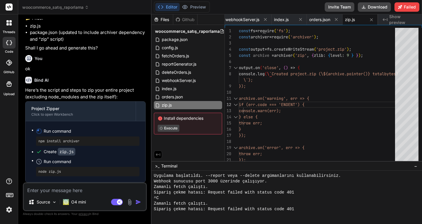
click at [49, 131] on span "Run command" at bounding box center [92, 131] width 96 height 6
click at [84, 190] on textarea at bounding box center [85, 189] width 122 height 11
type textarea "w"
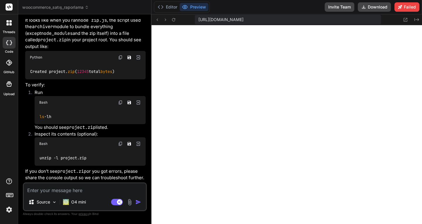
scroll to position [1566, 0]
click at [170, 6] on button "Editor" at bounding box center [167, 7] width 24 height 8
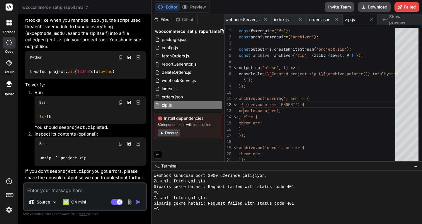
click at [174, 133] on button "Execute" at bounding box center [169, 133] width 23 height 7
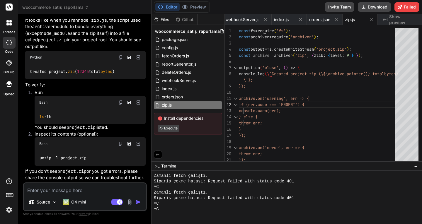
scroll to position [652, 0]
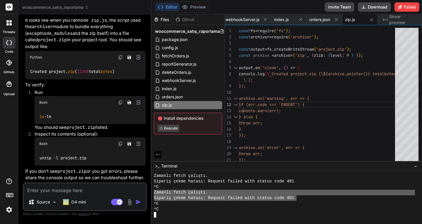
drag, startPoint x: 153, startPoint y: 194, endPoint x: 298, endPoint y: 198, distance: 145.3
click at [298, 198] on div "RRRRRRRRRRRRRRRRRRRRRRRRRRRRRRRR Zamanlı fetch çalıştı. Sipariş çekme hatası: R…" at bounding box center [287, 197] width 271 height 53
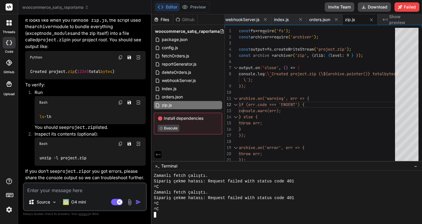
click at [77, 191] on textarea at bounding box center [85, 189] width 122 height 11
paste textarea "Cannot GET /"
drag, startPoint x: 67, startPoint y: 192, endPoint x: 23, endPoint y: 194, distance: 44.0
click at [23, 194] on div "Bind AI Web Search Created with Pixso. Code Generator You [DOMAIN_NAME] interne…" at bounding box center [84, 119] width 133 height 210
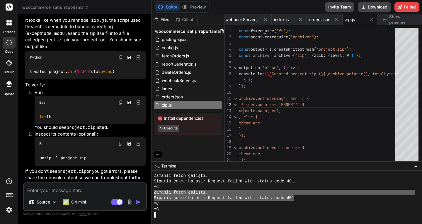
drag, startPoint x: 154, startPoint y: 192, endPoint x: 295, endPoint y: 198, distance: 140.7
click at [71, 190] on textarea at bounding box center [85, 189] width 122 height 11
paste textarea "Zamanlı fetch çalıştı. Sipariş çekme hatası: Request failed with status code 401"
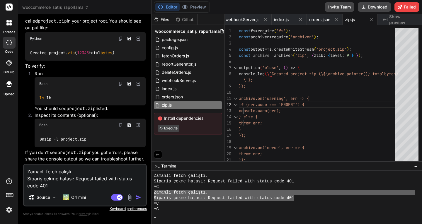
click at [137, 199] on img "button" at bounding box center [139, 198] width 6 height 6
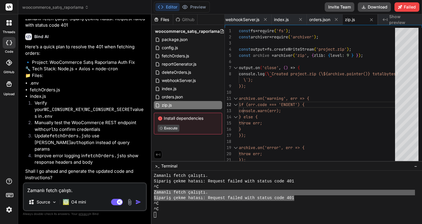
scroll to position [1752, 0]
click at [78, 193] on textarea "Zamanlı fetch çalıştı. Sipariş çekme hatası: Request failed with status code 401" at bounding box center [85, 189] width 122 height 11
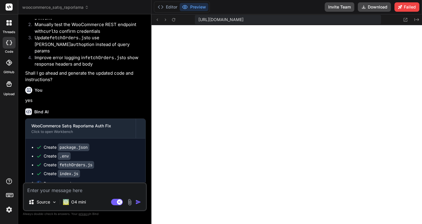
scroll to position [674, 0]
